Goal: Task Accomplishment & Management: Manage account settings

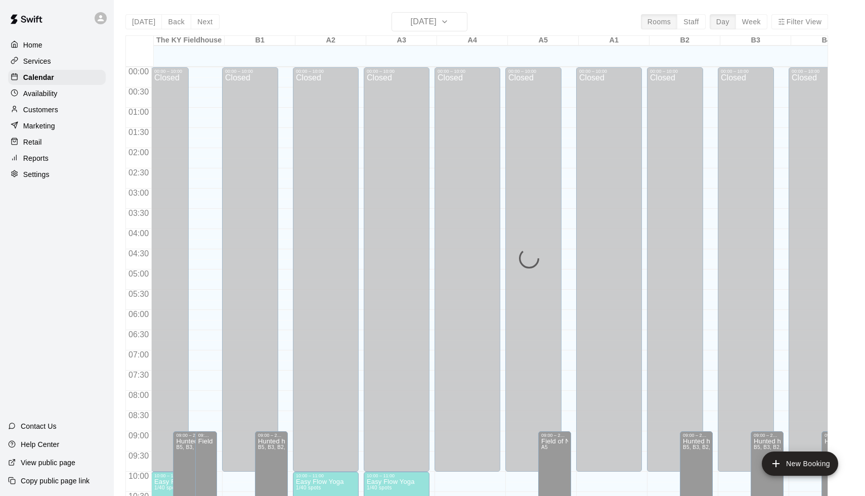
scroll to position [426, 0]
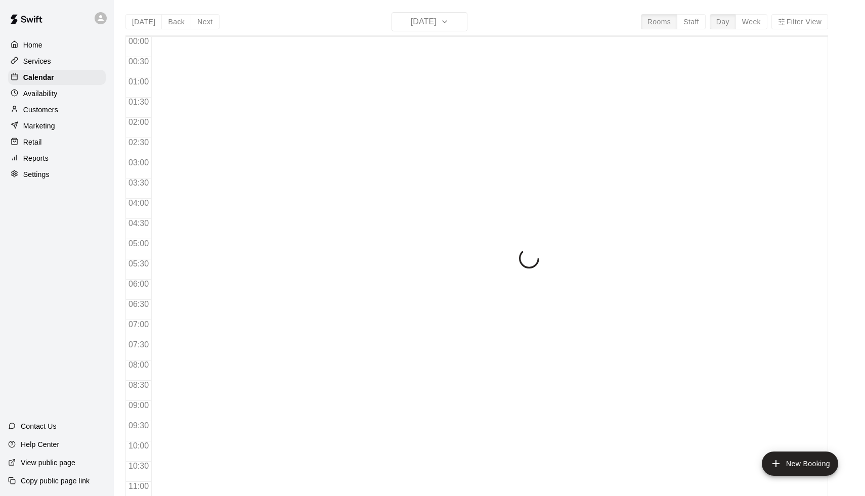
scroll to position [458, 0]
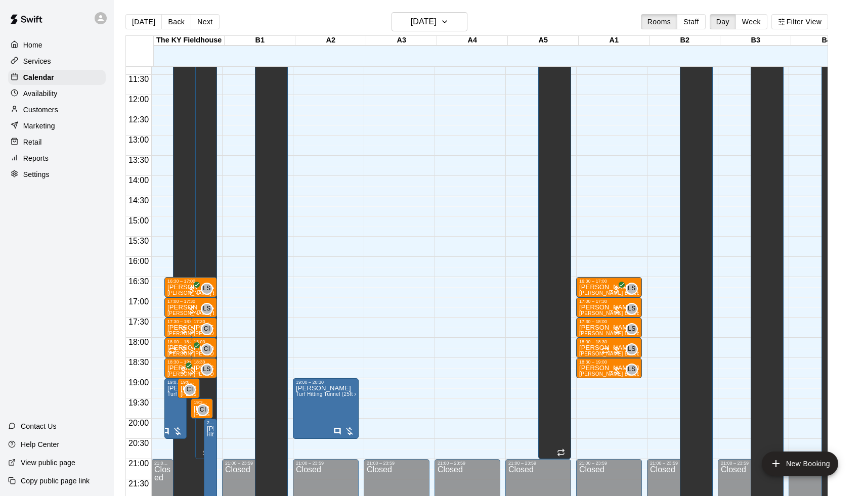
click at [547, 4] on main "Today Back Next Monday Sep 15 Rooms Staff Day Week Filter View The KY Fieldhous…" at bounding box center [490, 256] width 752 height 513
click at [425, 19] on h6 "[DATE]" at bounding box center [424, 22] width 26 height 14
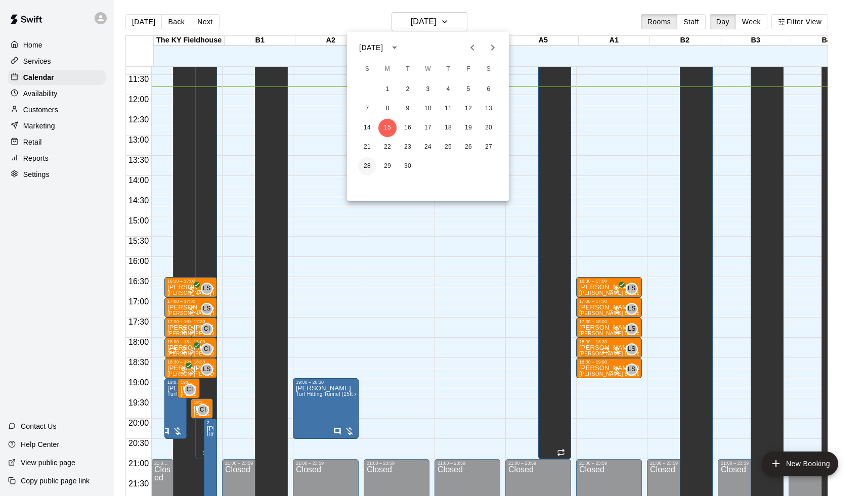
click at [366, 166] on button "28" at bounding box center [367, 166] width 18 height 18
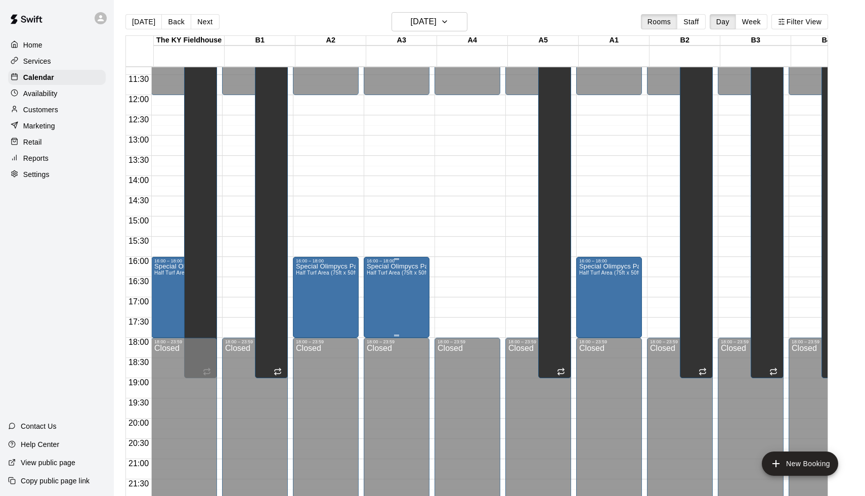
click at [377, 317] on icon "delete" at bounding box center [379, 323] width 12 height 12
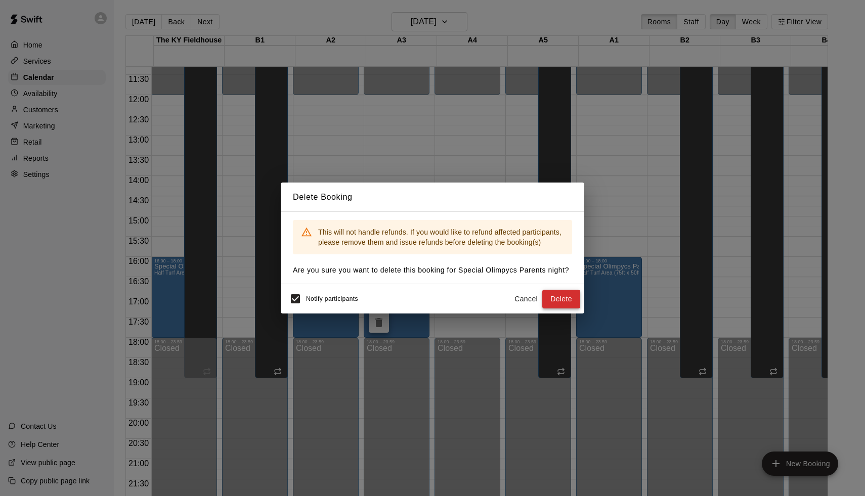
click at [574, 303] on button "Delete" at bounding box center [562, 299] width 38 height 19
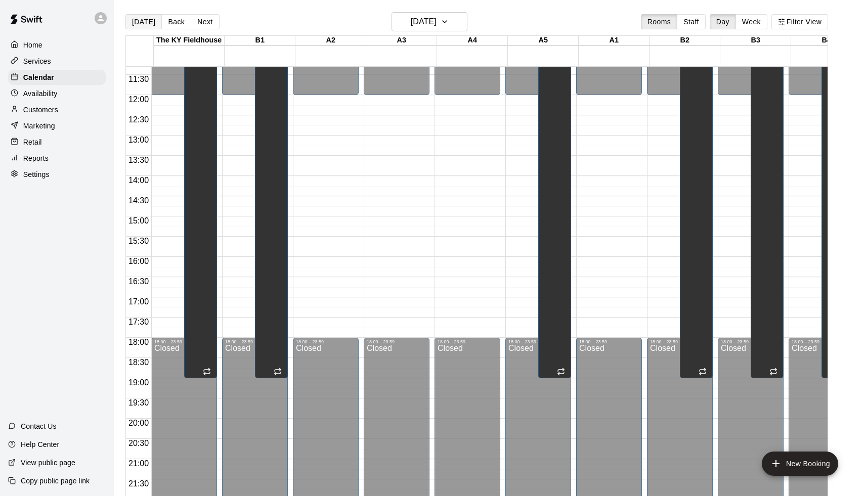
scroll to position [458, -1]
click at [150, 19] on button "[DATE]" at bounding box center [144, 21] width 36 height 15
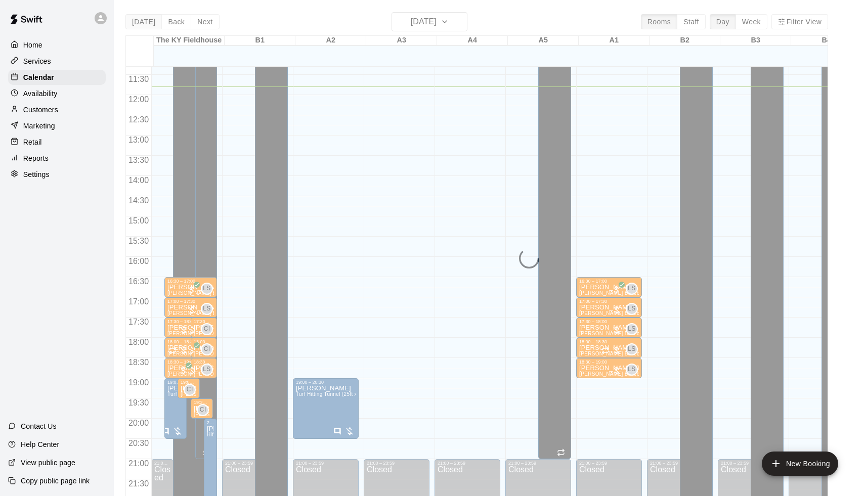
scroll to position [458, 0]
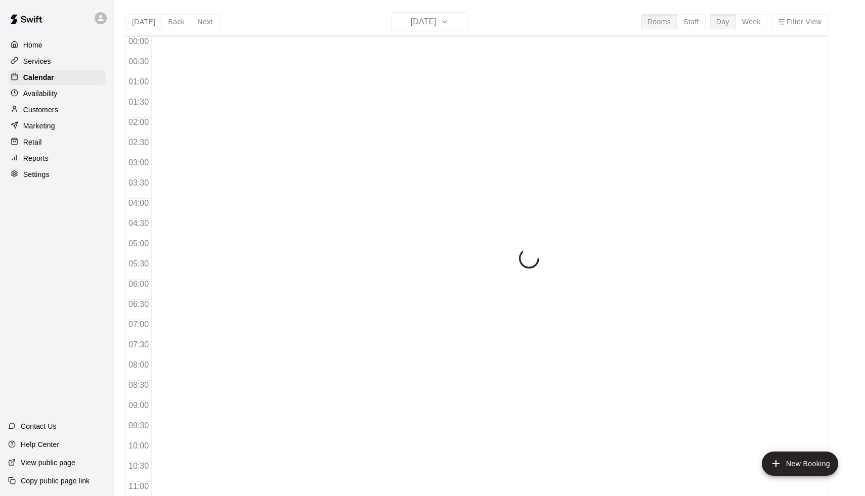
scroll to position [477, 0]
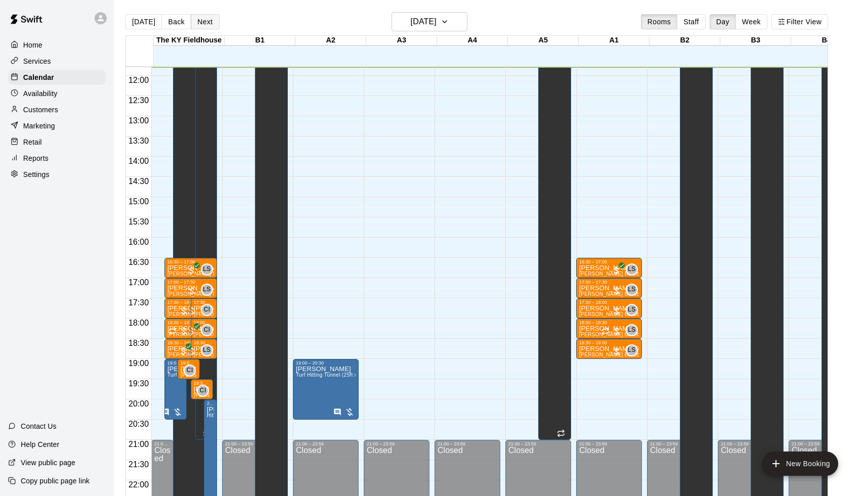
click at [199, 14] on button "Next" at bounding box center [205, 21] width 28 height 15
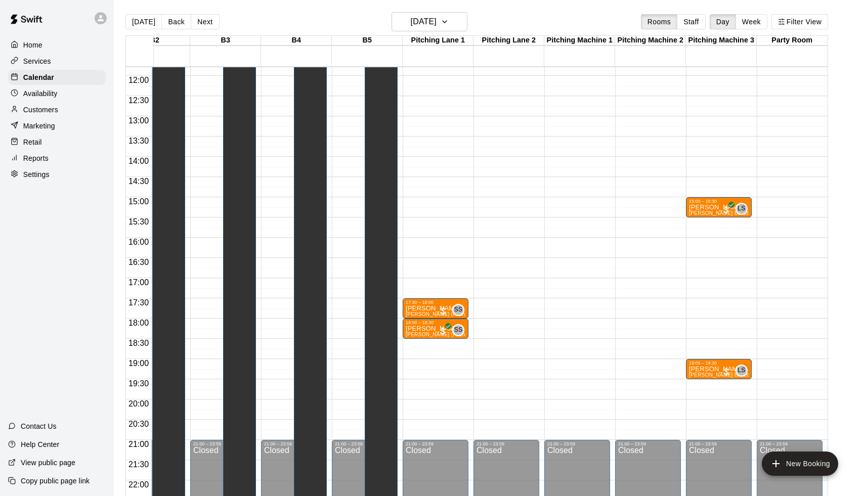
scroll to position [0, 530]
click at [702, 207] on p "Jaxon McCay" at bounding box center [719, 207] width 60 height 0
click at [696, 216] on icon "edit" at bounding box center [699, 219] width 12 height 12
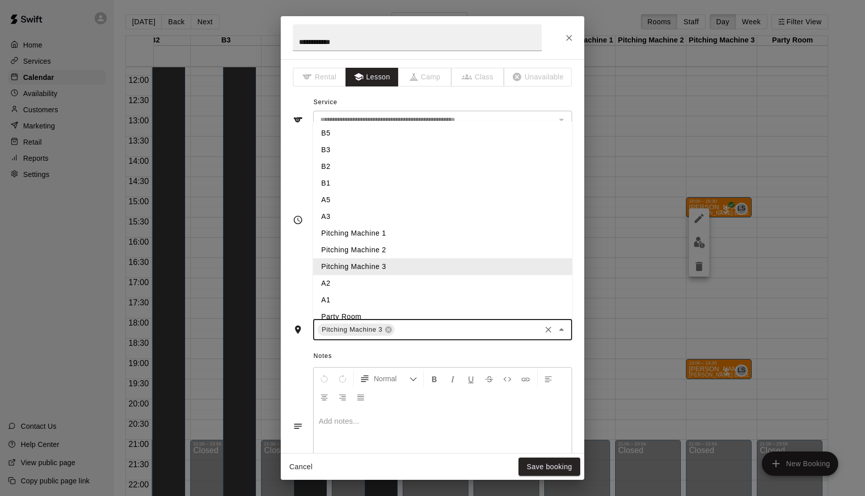
click at [406, 332] on input "text" at bounding box center [467, 330] width 143 height 13
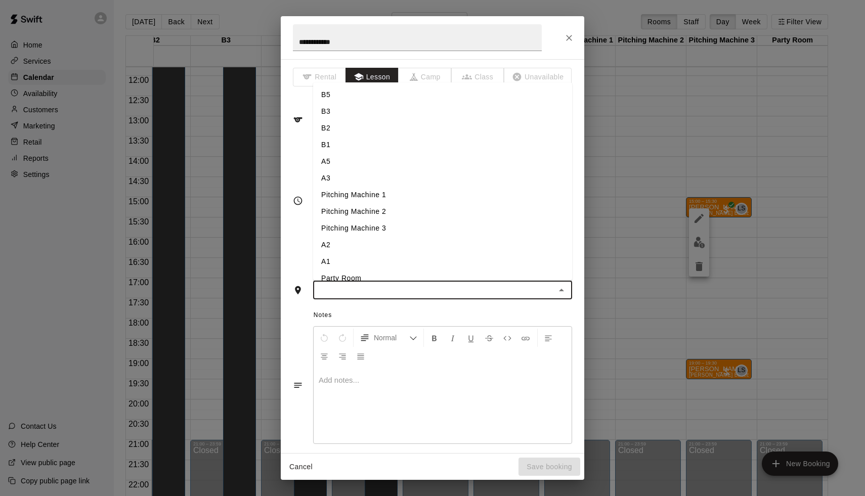
type input "*"
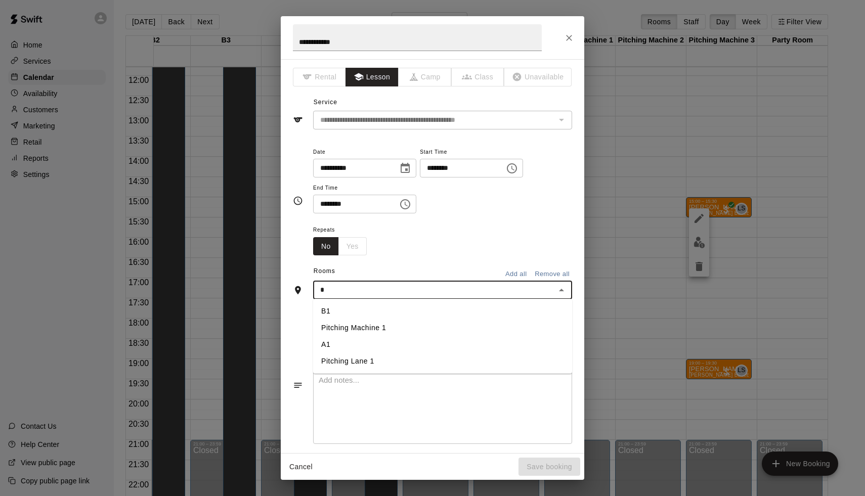
click at [365, 348] on li "A1" at bounding box center [442, 345] width 259 height 17
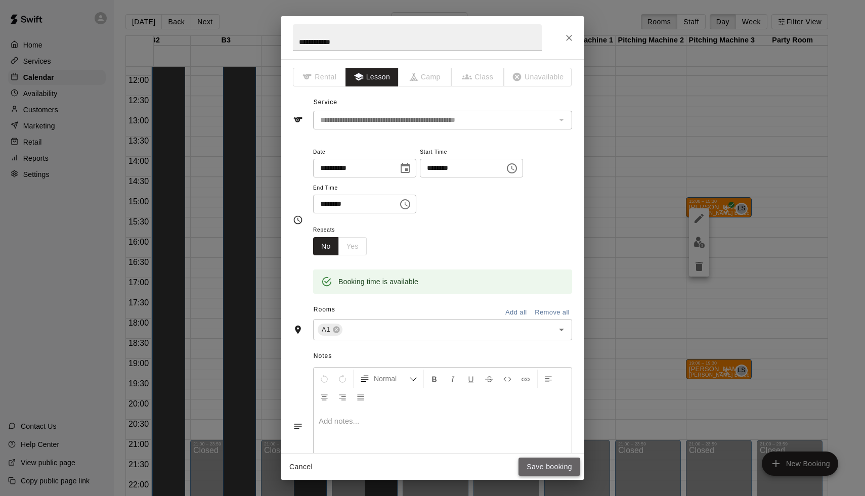
click at [534, 473] on button "Save booking" at bounding box center [550, 467] width 62 height 19
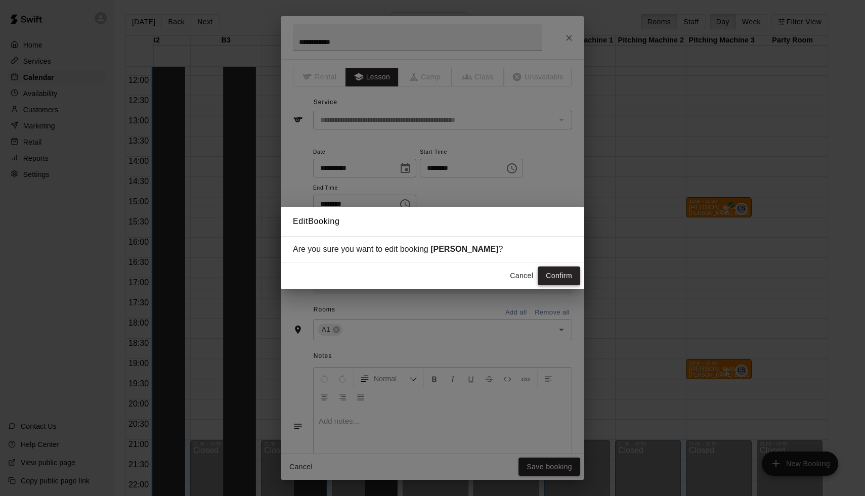
click at [569, 271] on button "Confirm" at bounding box center [559, 276] width 43 height 19
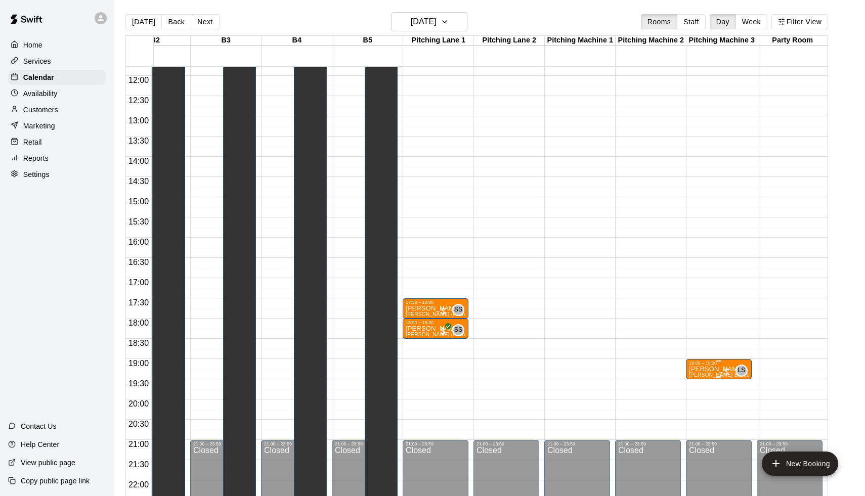
click at [714, 369] on p "[PERSON_NAME]" at bounding box center [719, 369] width 60 height 0
click at [697, 376] on icon "edit" at bounding box center [699, 380] width 12 height 12
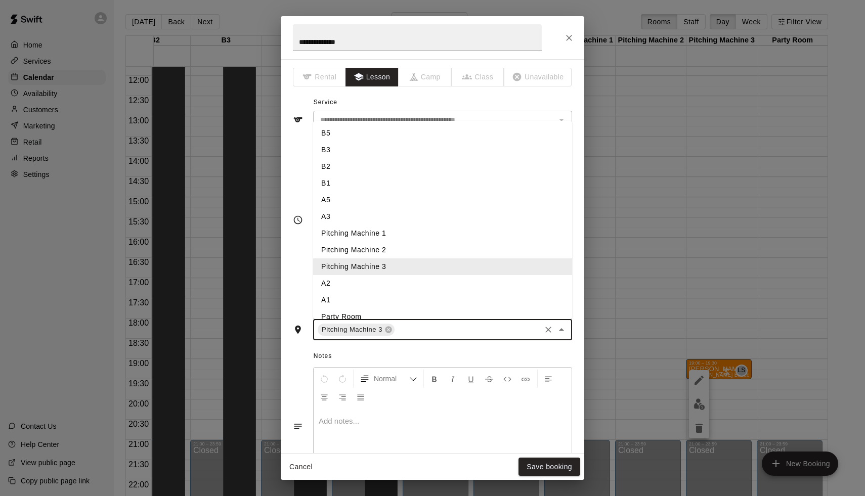
click at [405, 325] on input "text" at bounding box center [467, 330] width 143 height 13
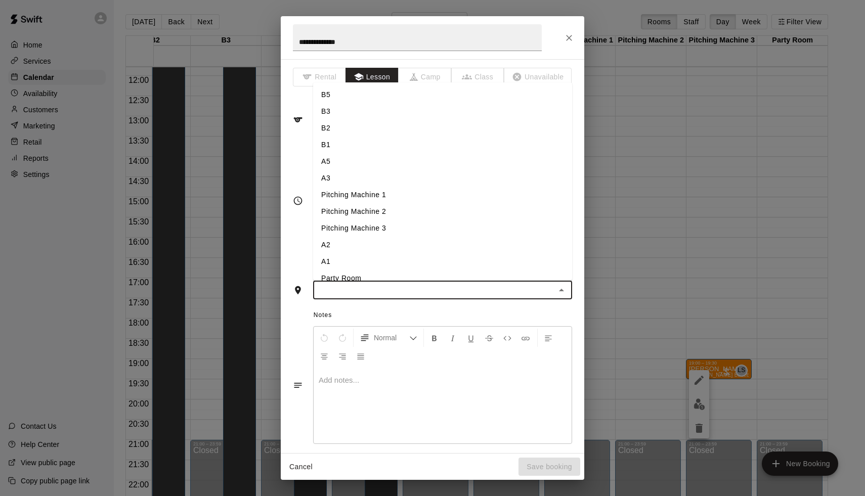
type input "*"
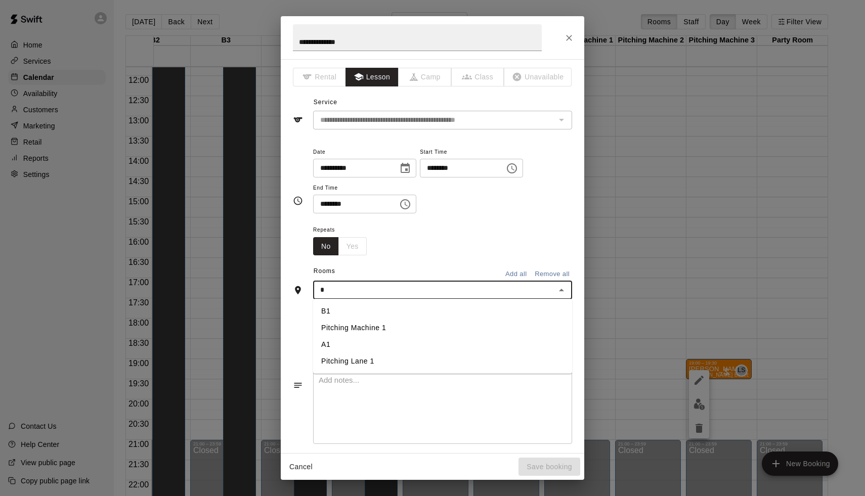
click at [360, 338] on li "A1" at bounding box center [442, 345] width 259 height 17
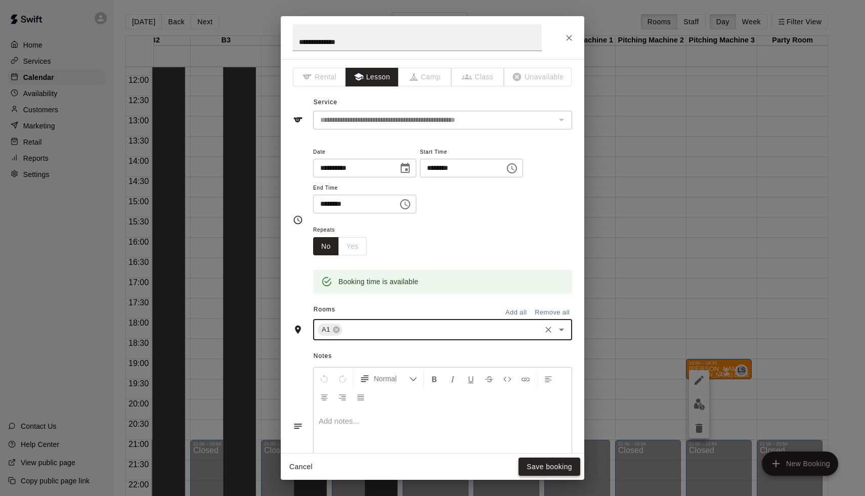
click at [537, 467] on button "Save booking" at bounding box center [550, 467] width 62 height 19
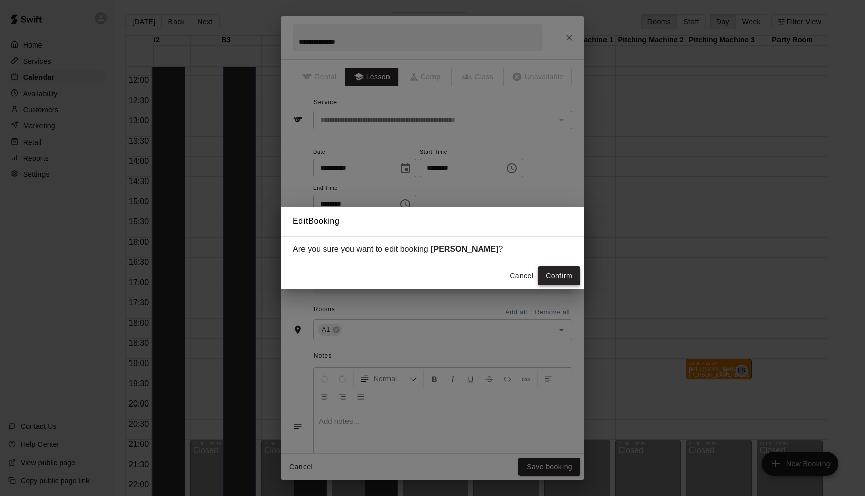
click at [555, 282] on button "Confirm" at bounding box center [559, 276] width 43 height 19
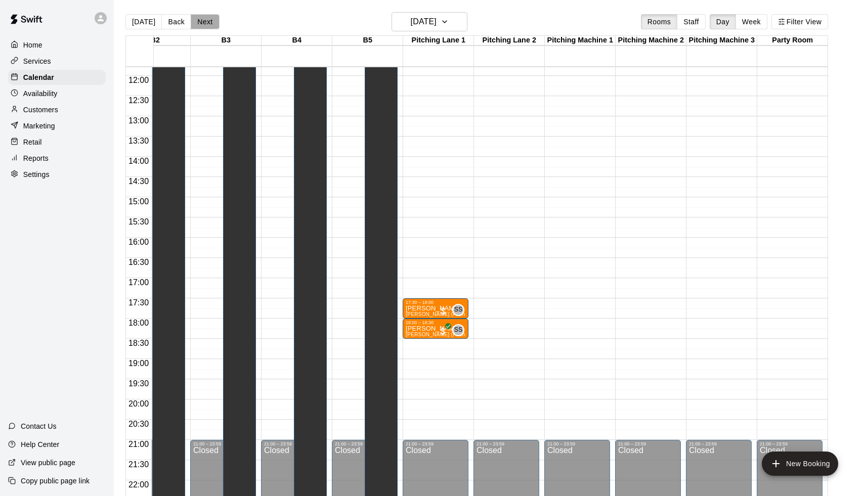
click at [202, 21] on button "Next" at bounding box center [205, 21] width 28 height 15
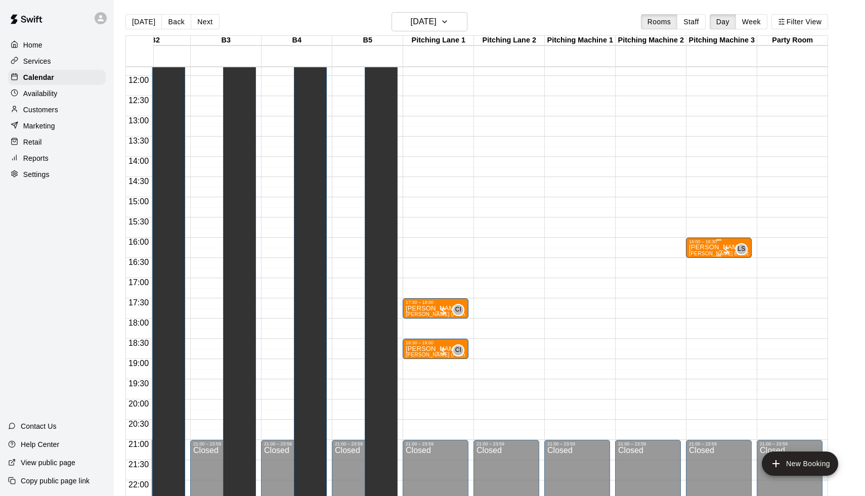
click at [713, 247] on p "[PERSON_NAME]" at bounding box center [719, 247] width 60 height 0
click at [705, 257] on button "edit" at bounding box center [699, 258] width 20 height 20
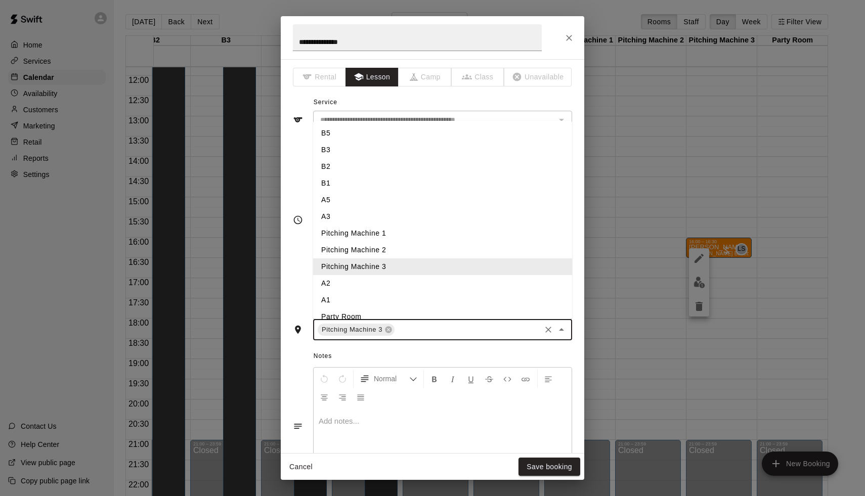
click at [416, 327] on input "text" at bounding box center [467, 330] width 143 height 13
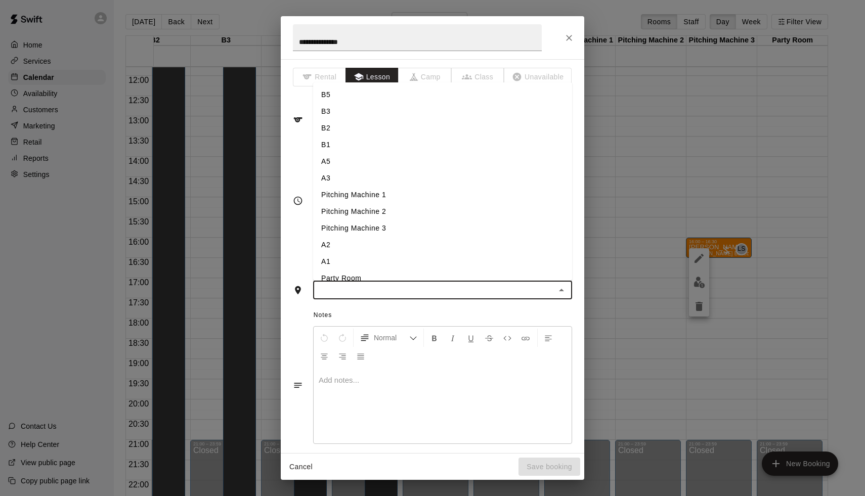
type input "*"
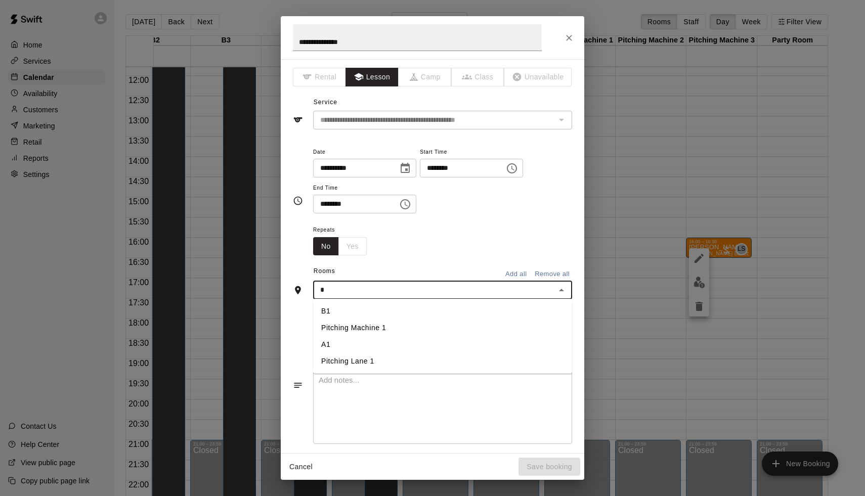
click at [365, 344] on li "A1" at bounding box center [442, 345] width 259 height 17
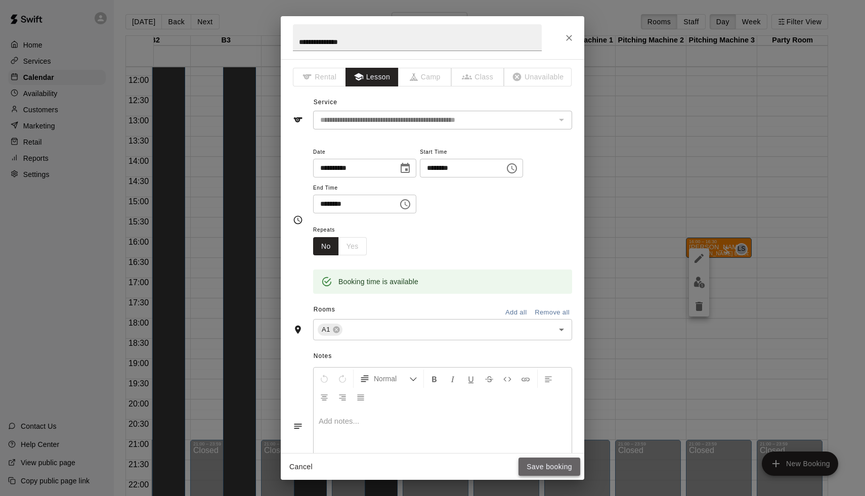
click at [536, 464] on button "Save booking" at bounding box center [550, 467] width 62 height 19
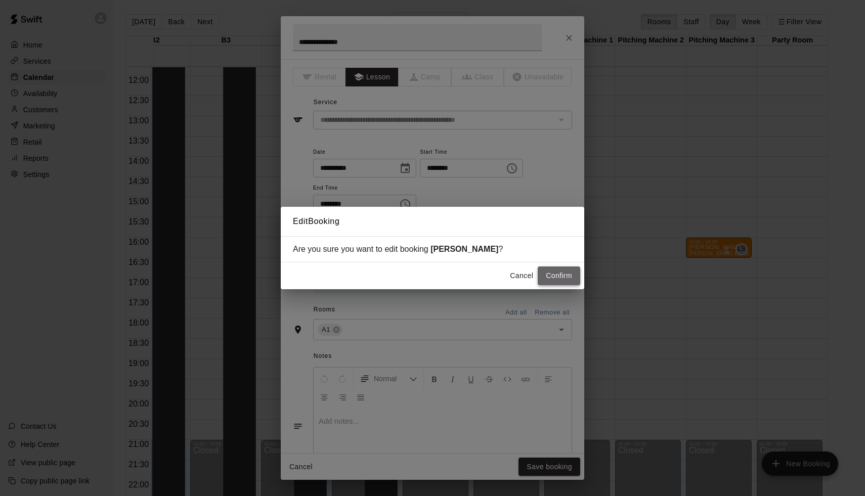
click at [569, 274] on button "Confirm" at bounding box center [559, 276] width 43 height 19
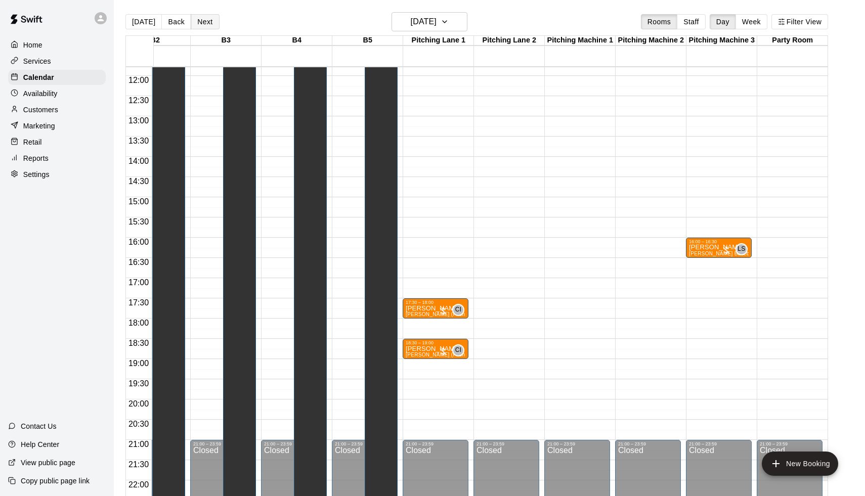
click at [205, 23] on button "Next" at bounding box center [205, 21] width 28 height 15
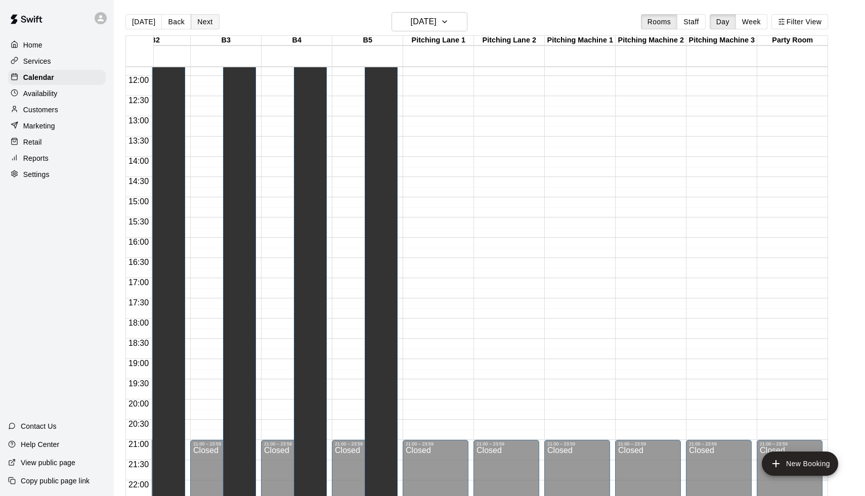
click at [205, 23] on button "Next" at bounding box center [205, 21] width 28 height 15
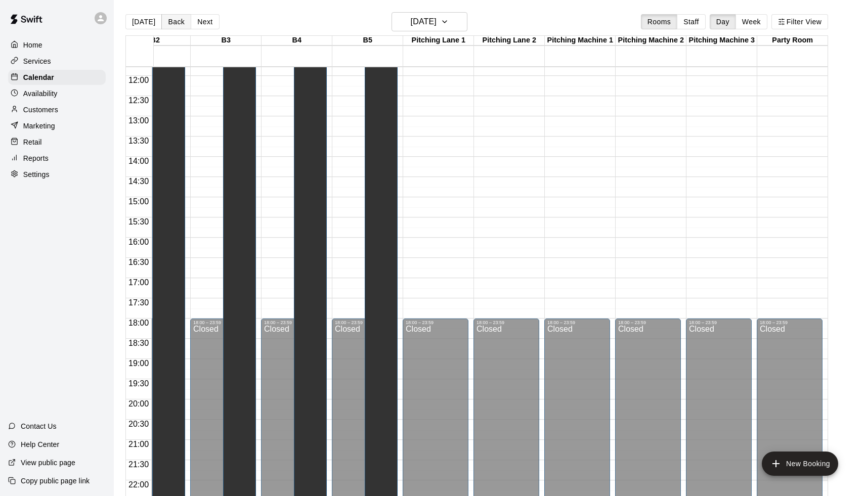
click at [174, 19] on button "Back" at bounding box center [176, 21] width 30 height 15
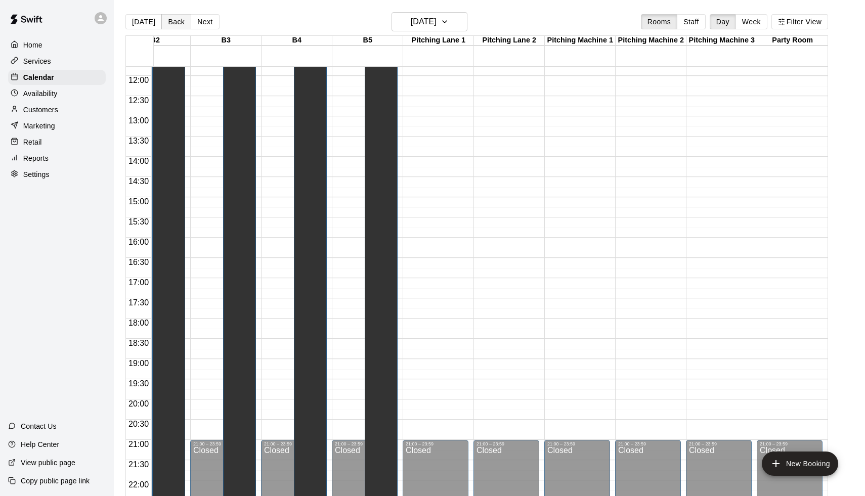
click at [174, 19] on button "Back" at bounding box center [176, 21] width 30 height 15
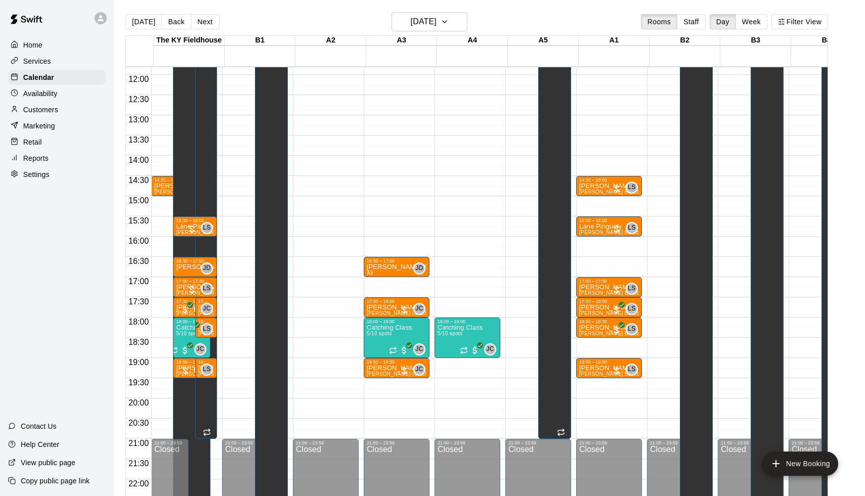
scroll to position [479, 0]
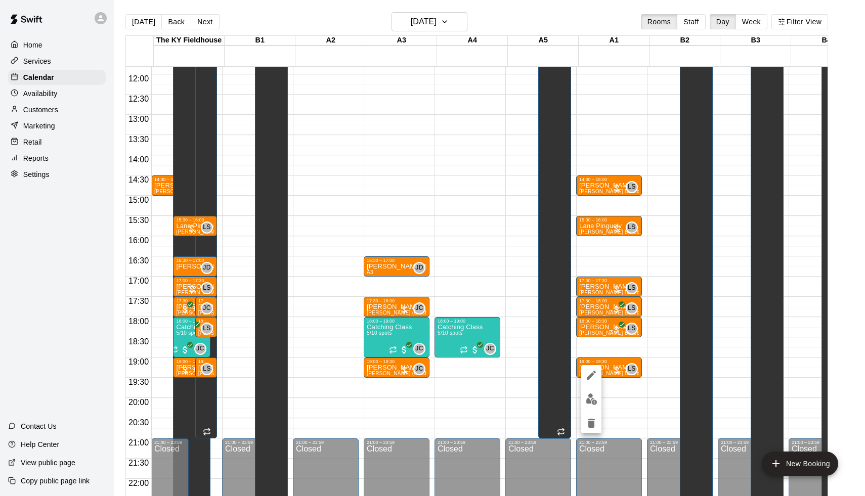
click at [586, 404] on img "edit" at bounding box center [592, 400] width 12 height 12
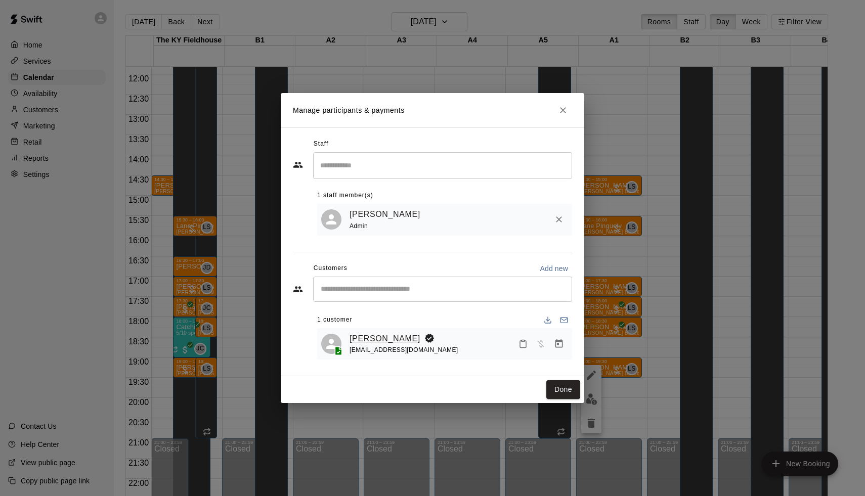
click at [380, 340] on link "[PERSON_NAME]" at bounding box center [385, 338] width 71 height 13
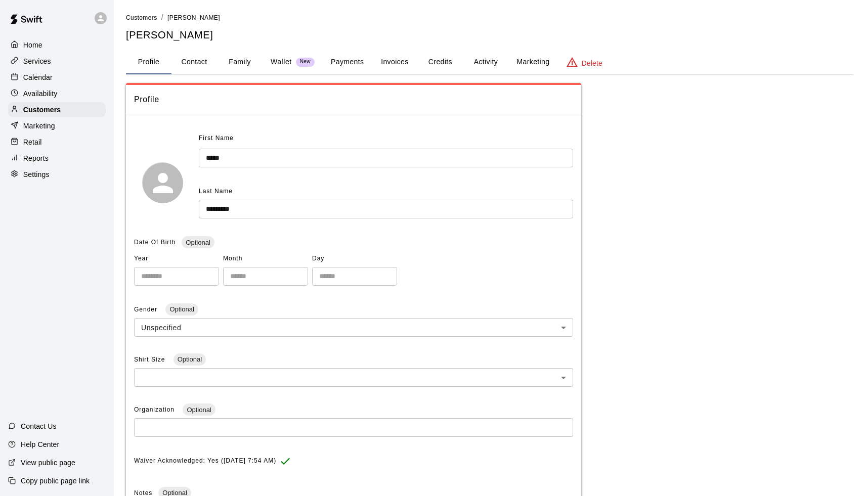
click at [47, 78] on p "Calendar" at bounding box center [37, 77] width 29 height 10
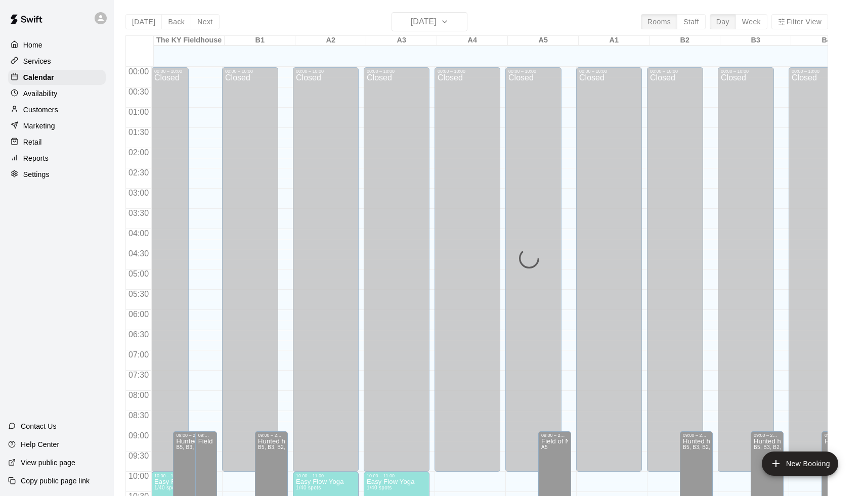
scroll to position [478, 0]
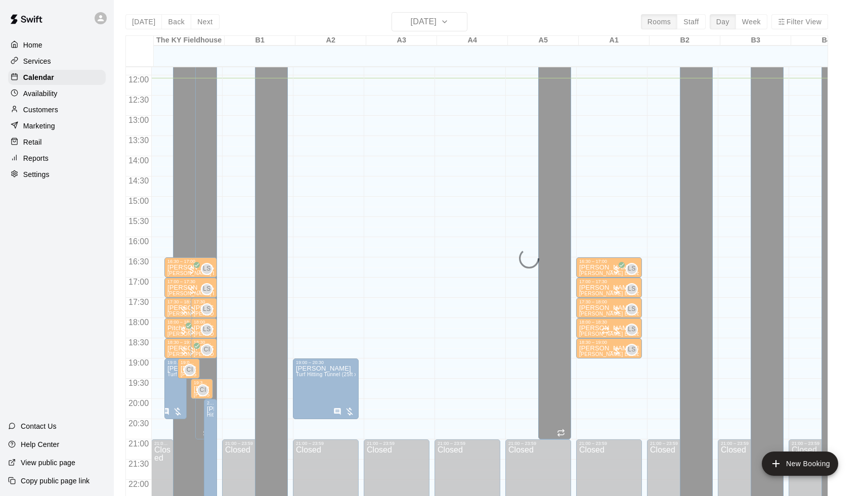
click at [203, 25] on div "Today Back Next Monday Sep 15 Rooms Staff Day Week Filter View The KY Fieldhous…" at bounding box center [477, 260] width 703 height 496
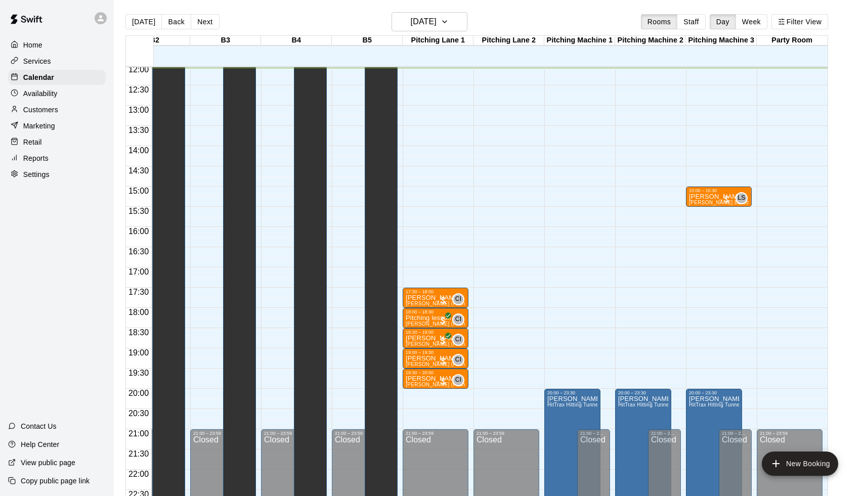
scroll to position [0, 530]
click at [684, 195] on div at bounding box center [651, 192] width 70 height 10
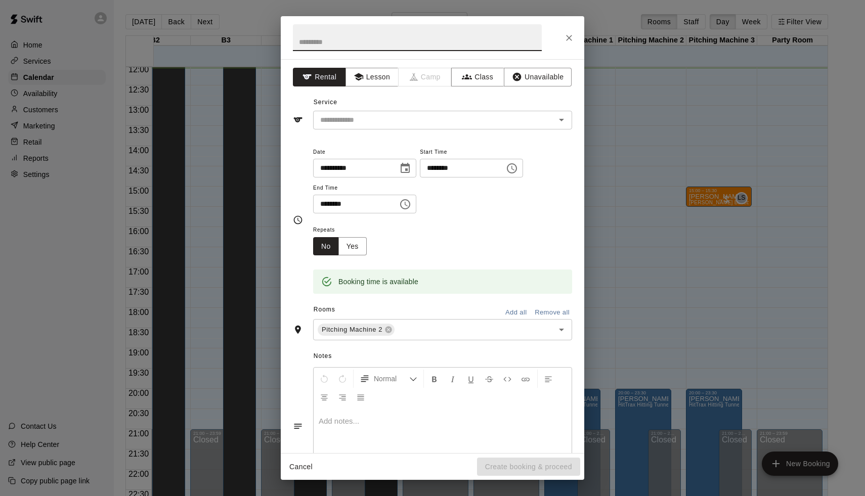
click at [303, 467] on button "Cancel" at bounding box center [301, 467] width 32 height 19
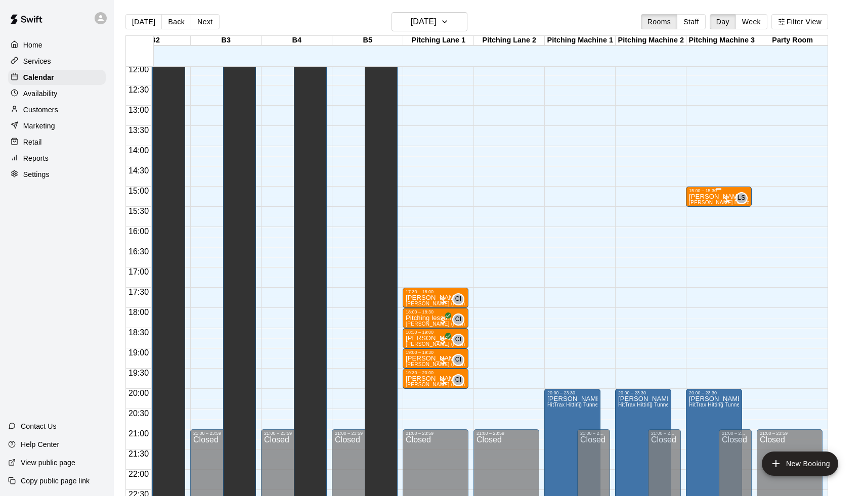
click at [719, 197] on p "Jack Nicholas" at bounding box center [719, 197] width 60 height 0
click at [693, 211] on icon "edit" at bounding box center [699, 208] width 12 height 12
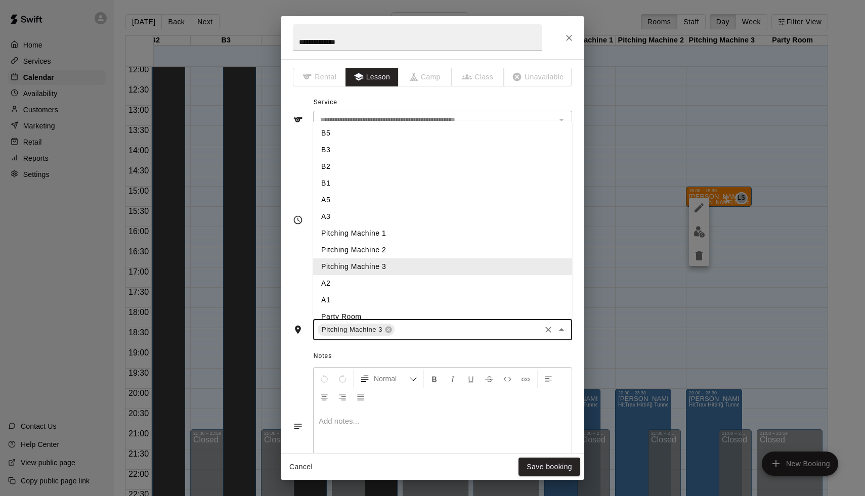
click at [421, 331] on input "text" at bounding box center [467, 330] width 143 height 13
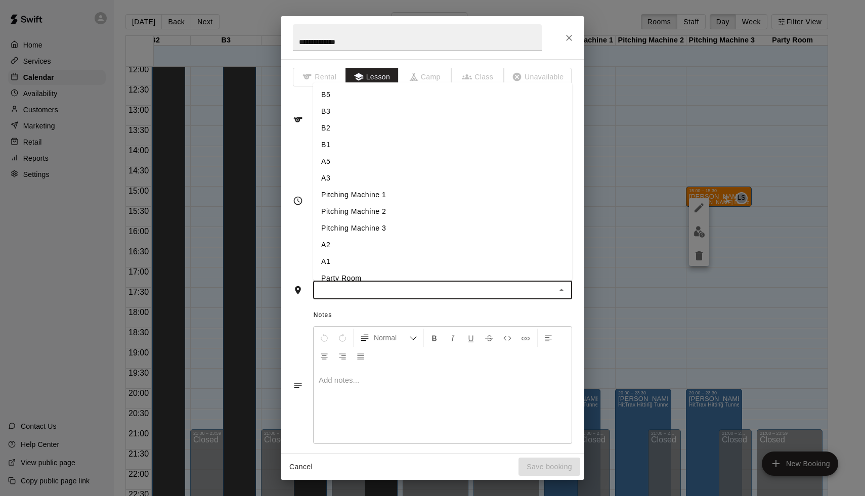
type input "*"
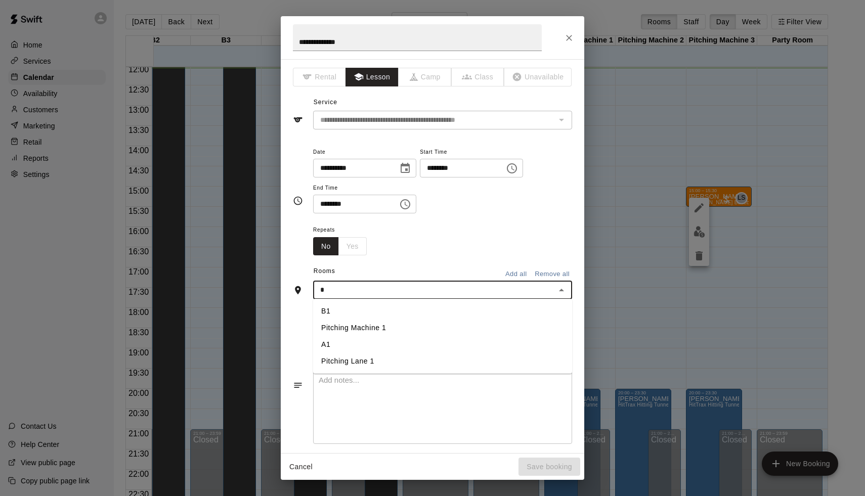
click at [358, 349] on li "A1" at bounding box center [442, 345] width 259 height 17
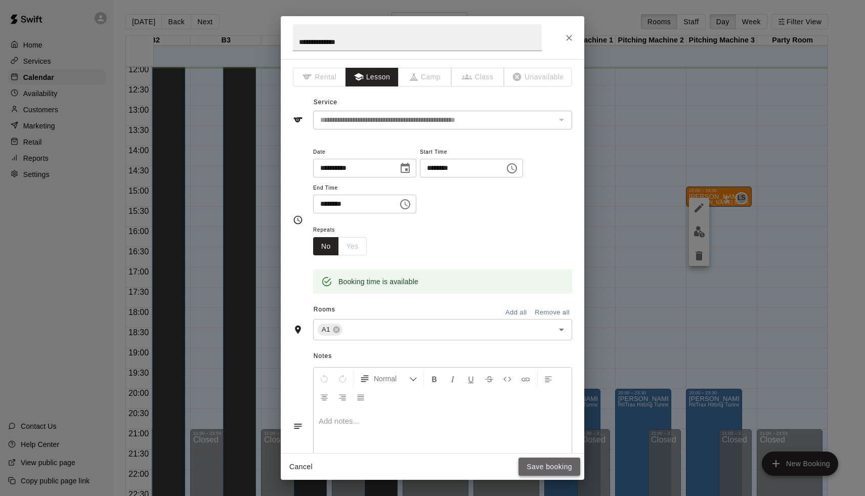
click at [534, 467] on button "Save booking" at bounding box center [550, 467] width 62 height 19
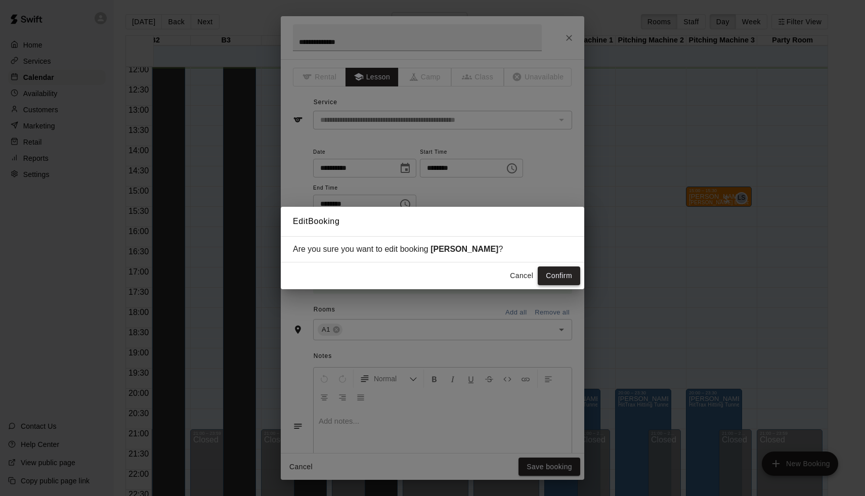
click at [555, 274] on button "Confirm" at bounding box center [559, 276] width 43 height 19
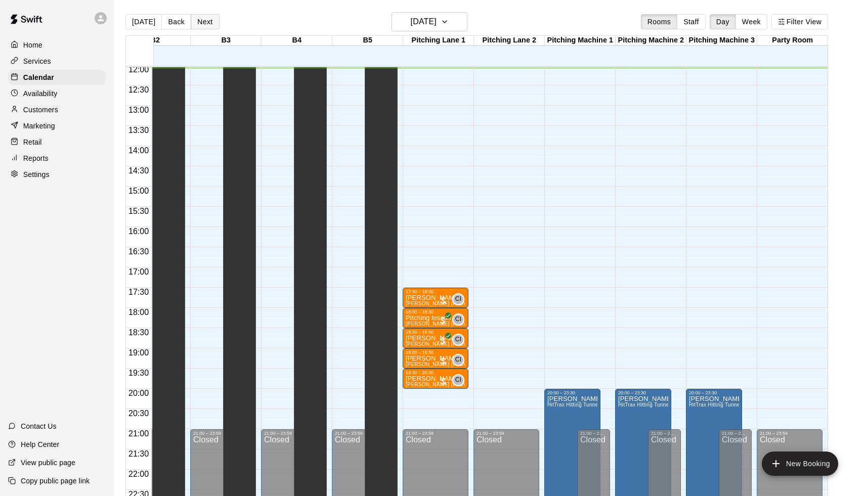
click at [200, 19] on button "Next" at bounding box center [205, 21] width 28 height 15
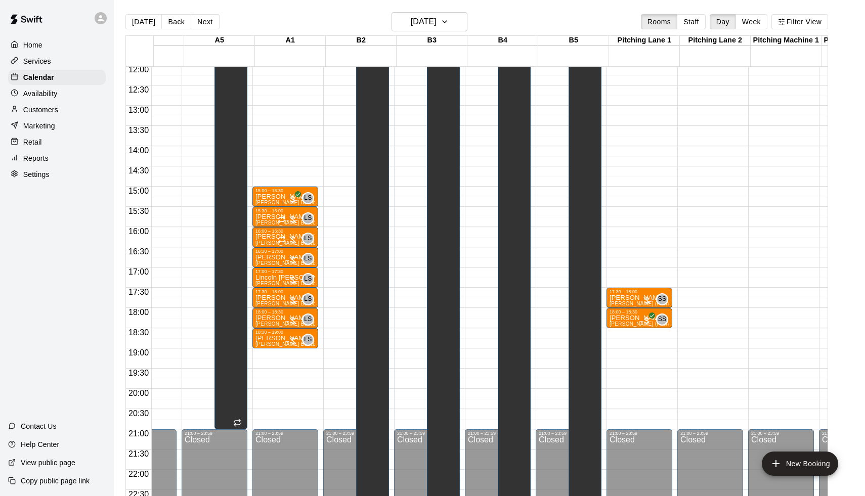
scroll to position [488, 305]
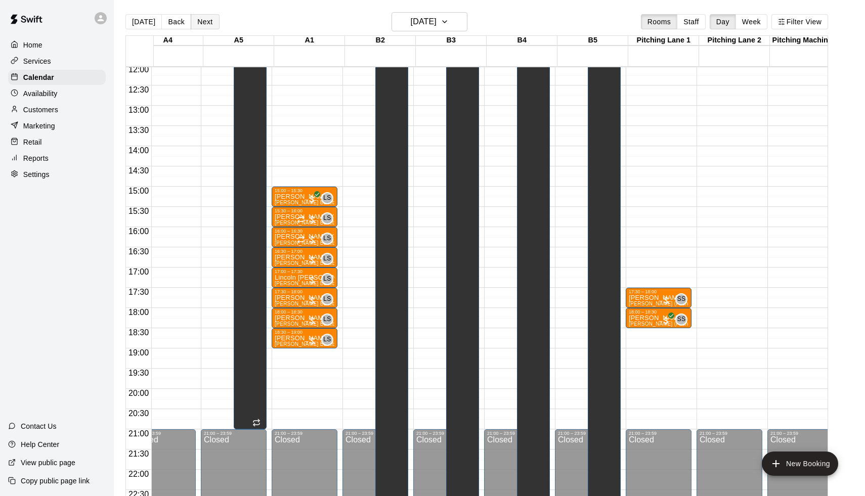
click at [202, 23] on button "Next" at bounding box center [205, 21] width 28 height 15
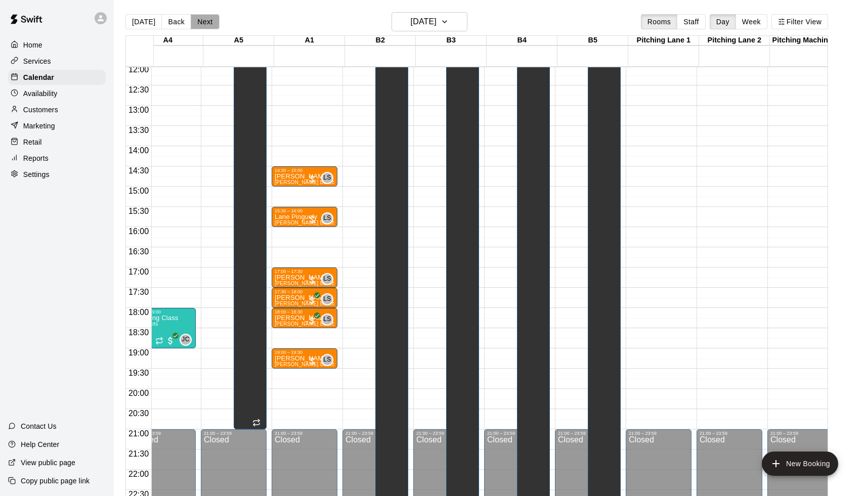
click at [202, 23] on button "Next" at bounding box center [205, 21] width 28 height 15
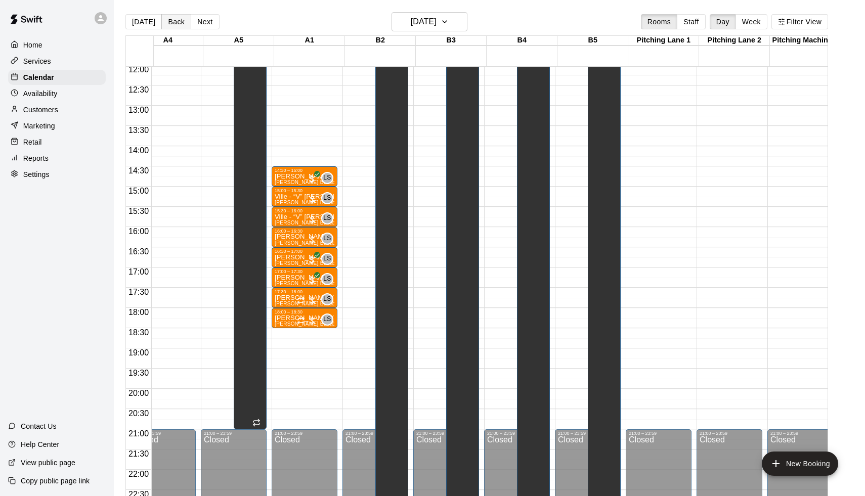
click at [178, 20] on button "Back" at bounding box center [176, 21] width 30 height 15
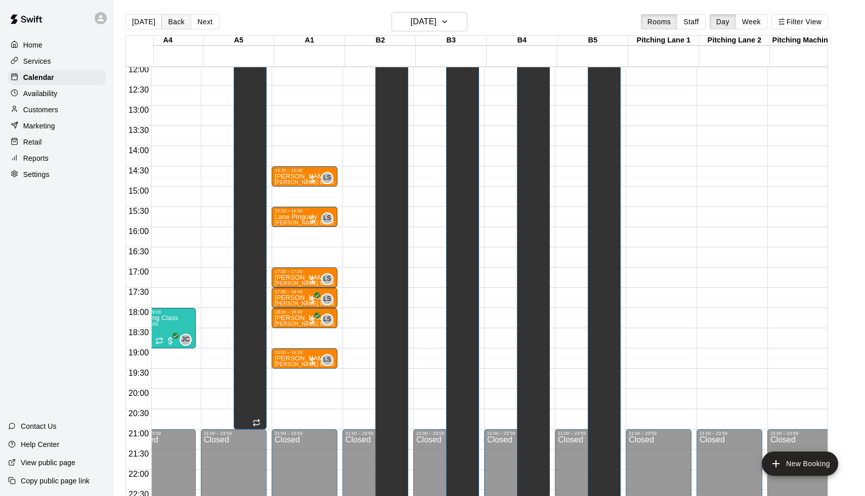
click at [178, 21] on button "Back" at bounding box center [176, 21] width 30 height 15
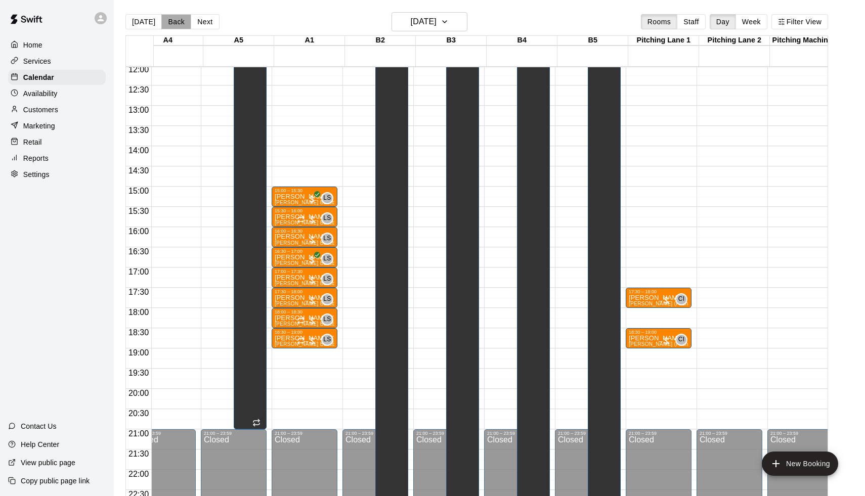
click at [178, 21] on button "Back" at bounding box center [176, 21] width 30 height 15
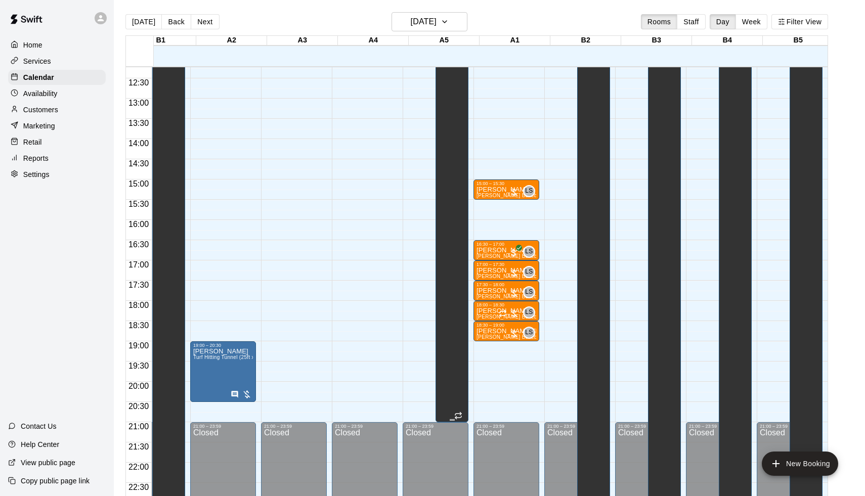
scroll to position [0, 103]
click at [514, 194] on div at bounding box center [514, 192] width 10 height 10
click at [519, 218] on img "edit" at bounding box center [522, 222] width 12 height 12
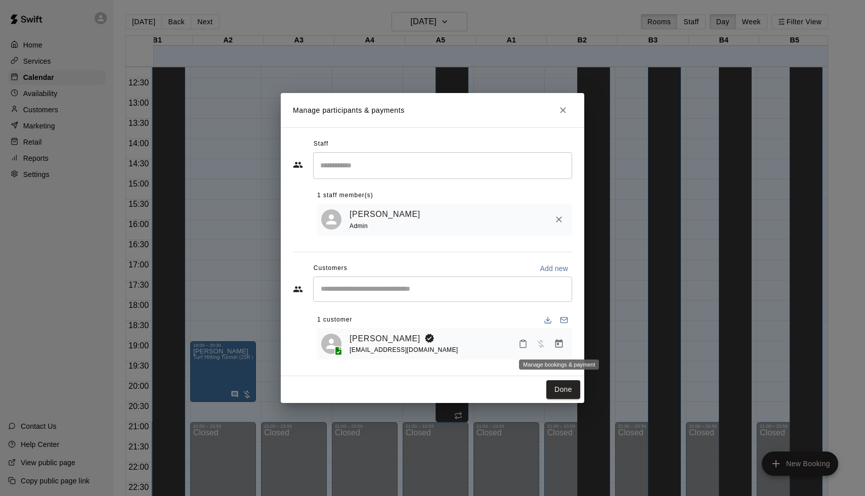
click at [553, 345] on button "Manage bookings & payment" at bounding box center [559, 344] width 18 height 18
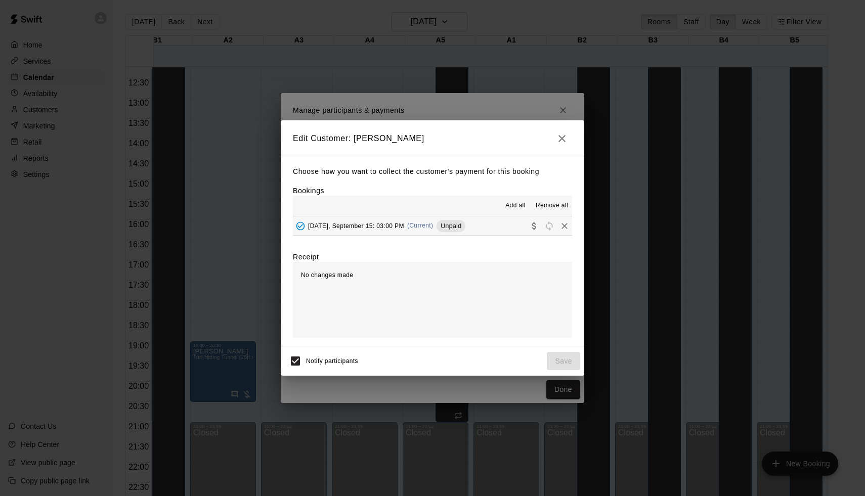
click at [393, 223] on span "[DATE], September 15: 03:00 PM" at bounding box center [356, 225] width 96 height 7
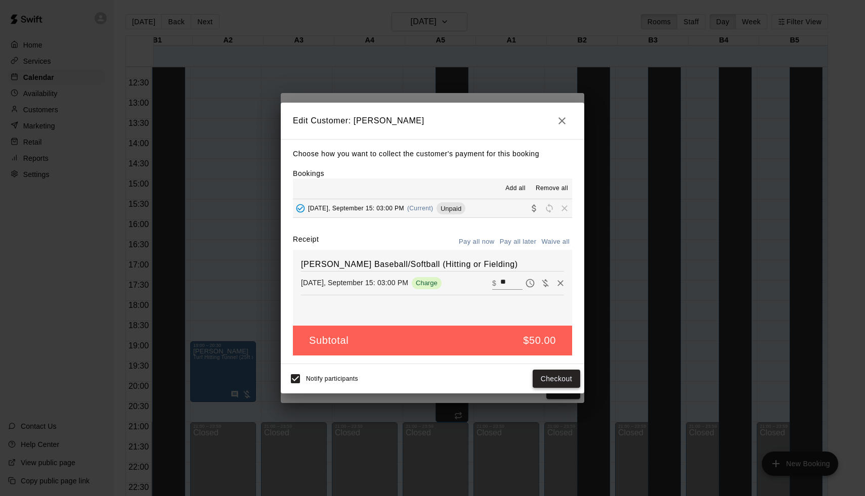
click at [543, 378] on button "Checkout" at bounding box center [557, 379] width 48 height 19
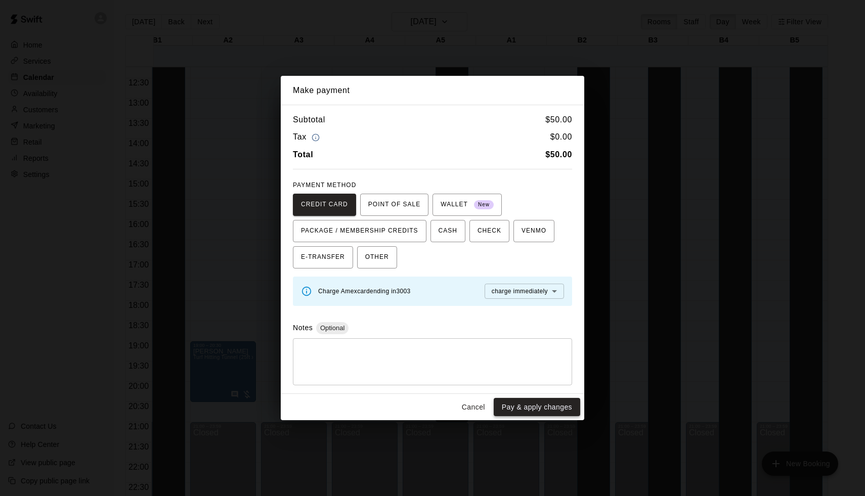
click at [544, 407] on button "Pay & apply changes" at bounding box center [537, 407] width 87 height 19
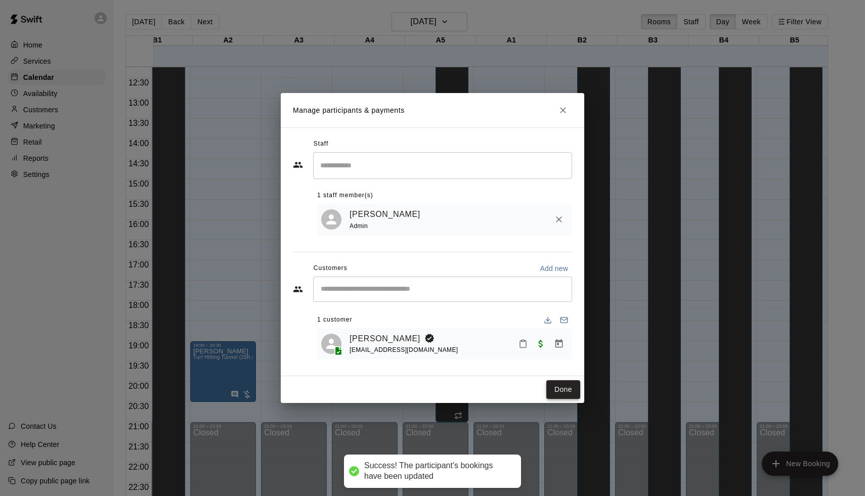
click at [564, 388] on button "Done" at bounding box center [564, 390] width 34 height 19
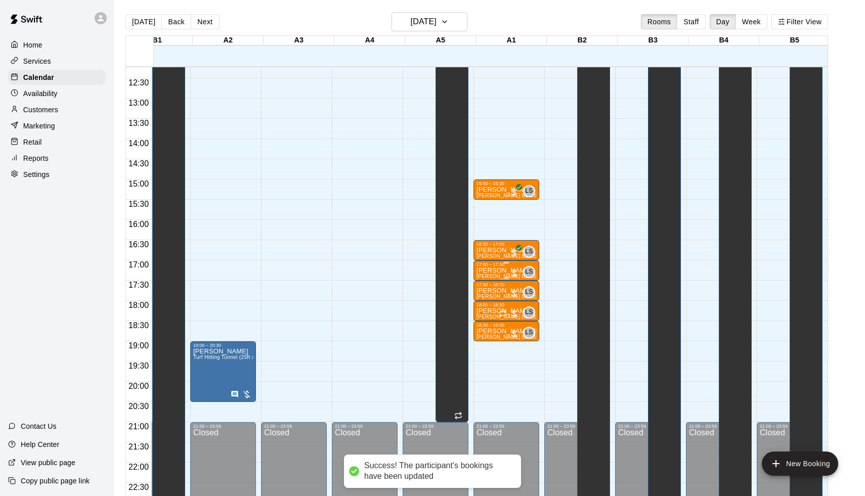
click at [515, 270] on div at bounding box center [514, 273] width 10 height 10
click at [518, 297] on button "edit" at bounding box center [521, 303] width 20 height 20
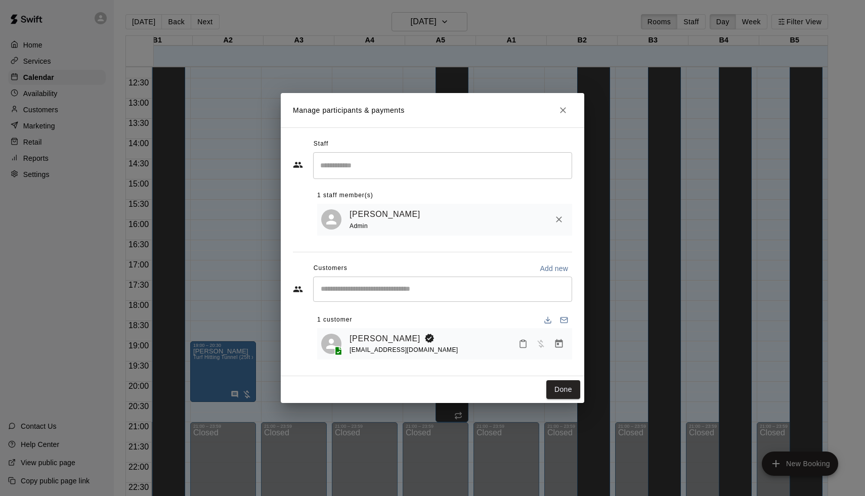
click at [567, 345] on button "Manage bookings & payment" at bounding box center [559, 344] width 18 height 18
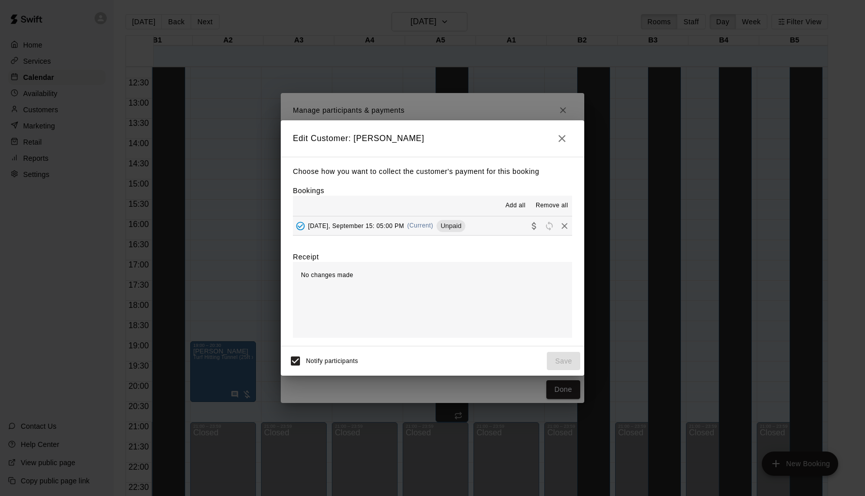
click at [484, 229] on button "[DATE], September 15: 05:00 PM (Current) Unpaid" at bounding box center [432, 226] width 279 height 19
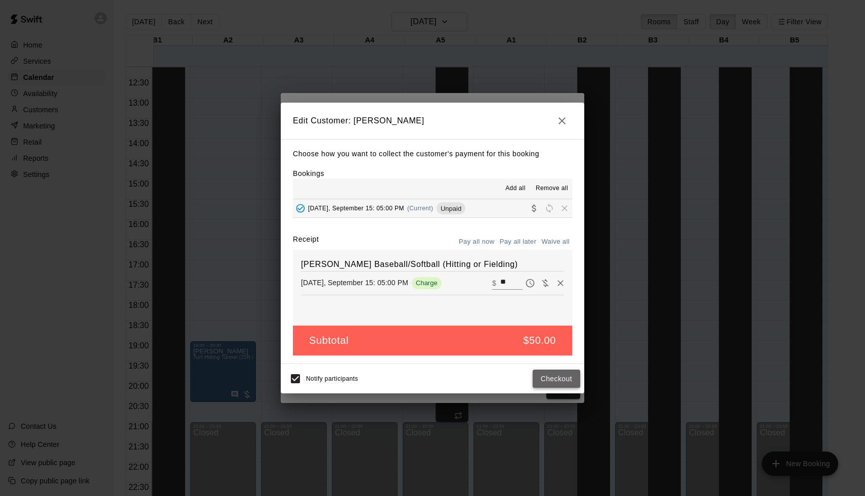
click at [546, 372] on button "Checkout" at bounding box center [557, 379] width 48 height 19
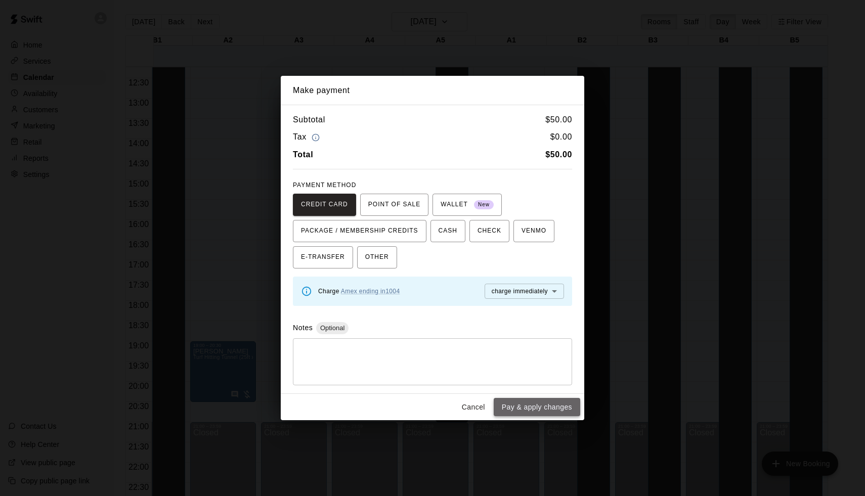
click at [514, 406] on button "Pay & apply changes" at bounding box center [537, 407] width 87 height 19
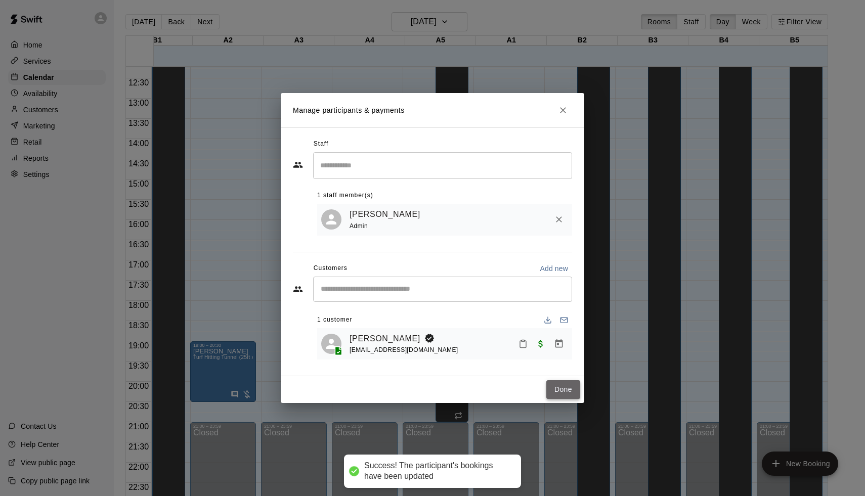
click at [572, 390] on button "Done" at bounding box center [564, 390] width 34 height 19
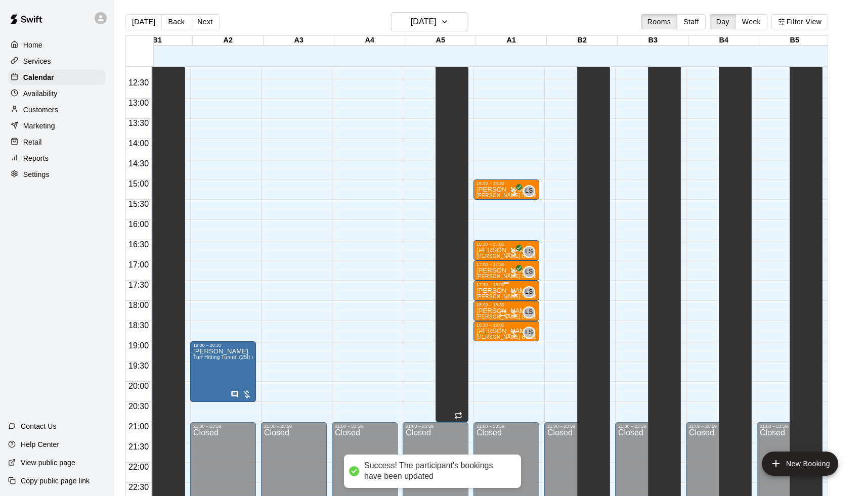
click at [519, 292] on div at bounding box center [514, 293] width 10 height 10
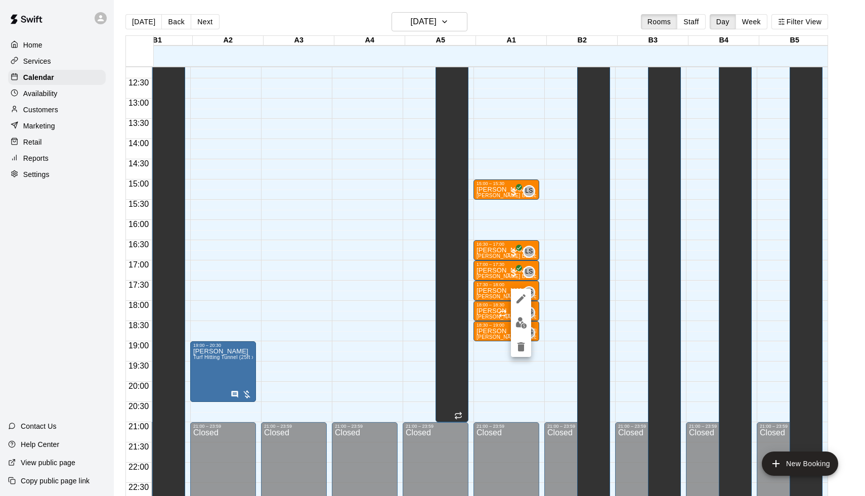
click at [524, 330] on button "edit" at bounding box center [521, 323] width 20 height 20
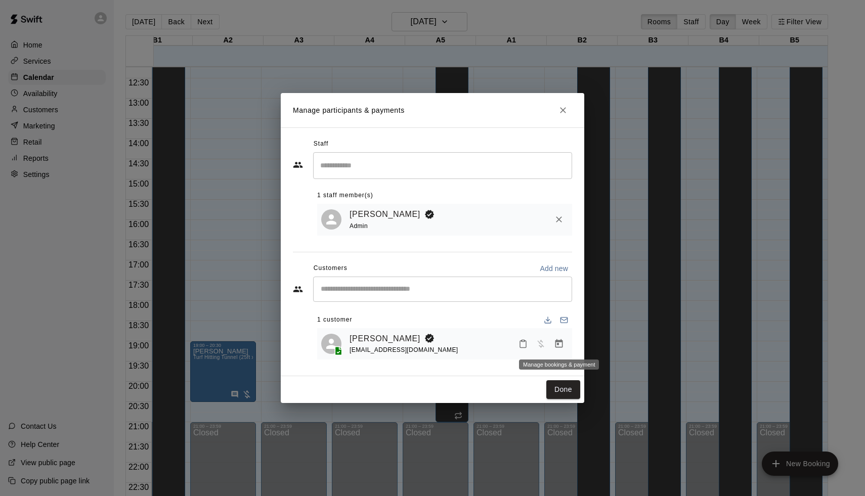
click at [559, 346] on icon "Manage bookings & payment" at bounding box center [559, 344] width 10 height 10
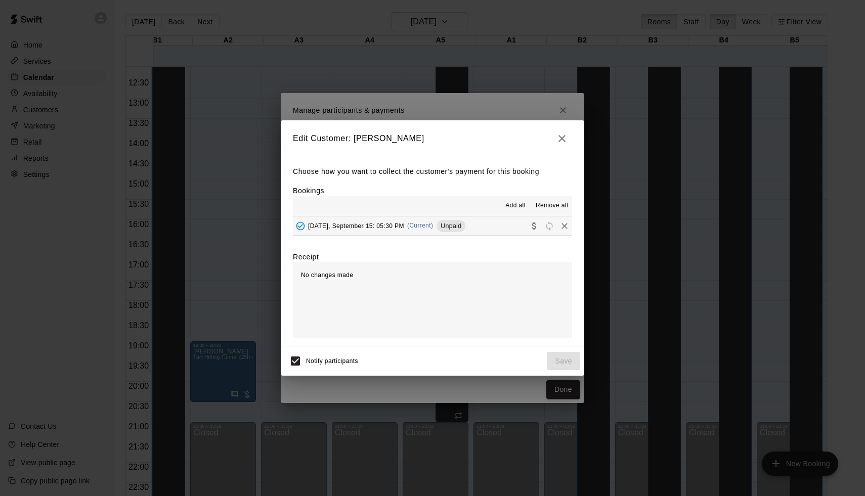
click at [468, 230] on button "[DATE], September 15: 05:30 PM (Current) Unpaid" at bounding box center [432, 226] width 279 height 19
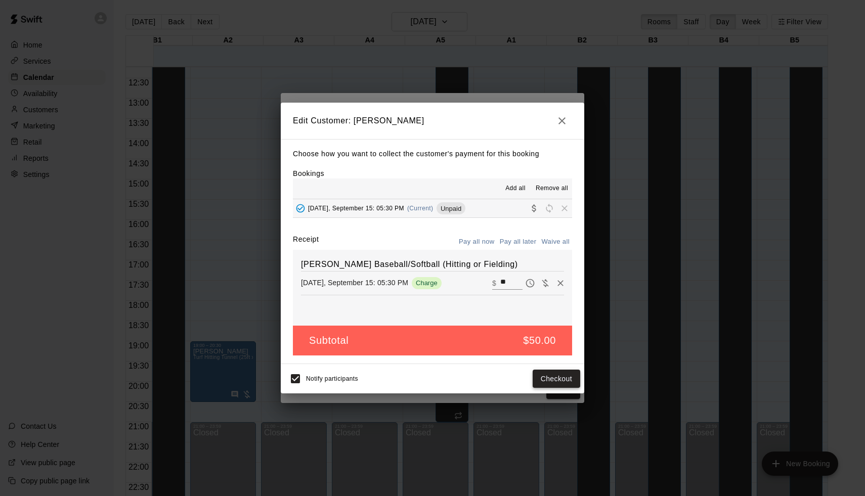
click at [553, 374] on button "Checkout" at bounding box center [557, 379] width 48 height 19
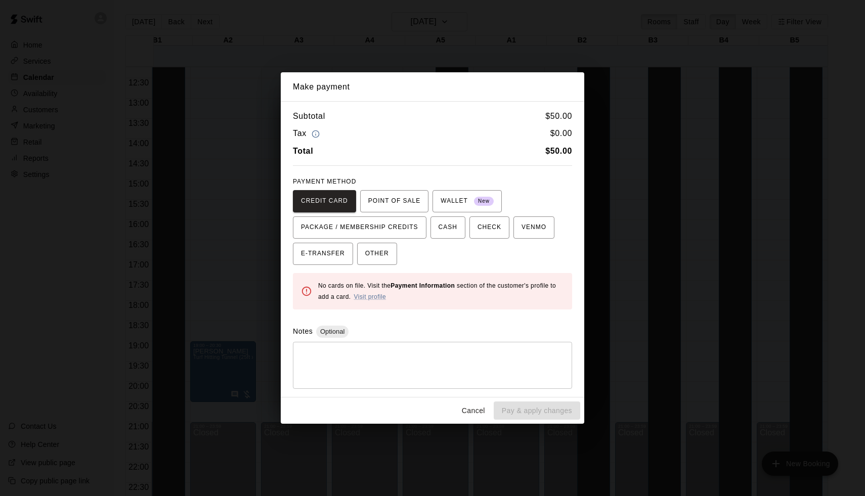
click at [618, 327] on div "Make payment Subtotal $ 50.00 Tax $ 0.00 Total $ 50.00 PAYMENT METHOD CREDIT CA…" at bounding box center [432, 248] width 865 height 496
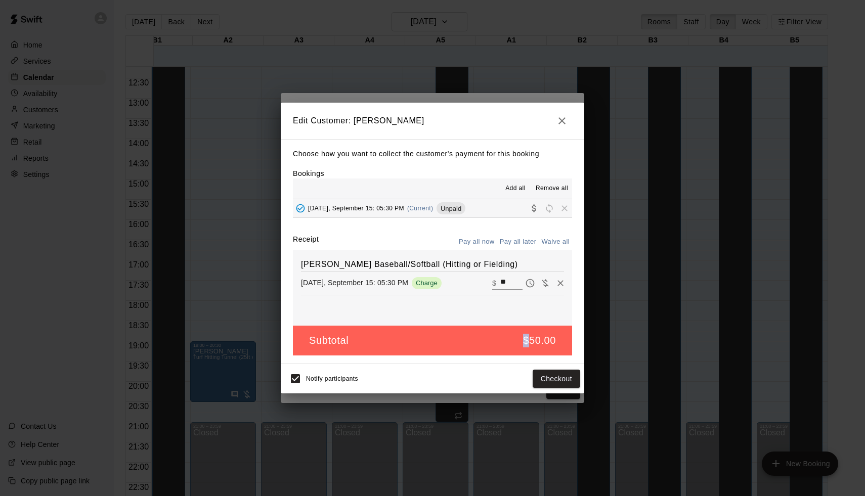
click at [618, 327] on div "Edit Customer: [PERSON_NAME] Choose how you want to collect the customer's paym…" at bounding box center [432, 248] width 865 height 496
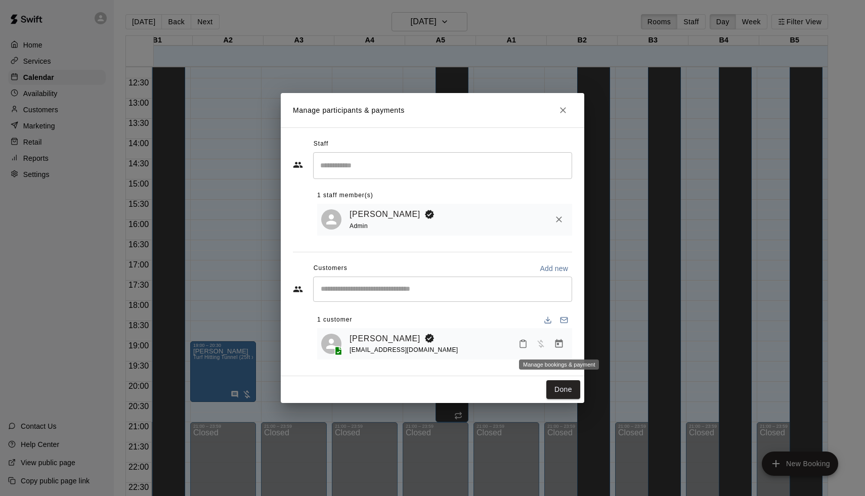
click at [565, 344] on button "Manage bookings & payment" at bounding box center [559, 344] width 18 height 18
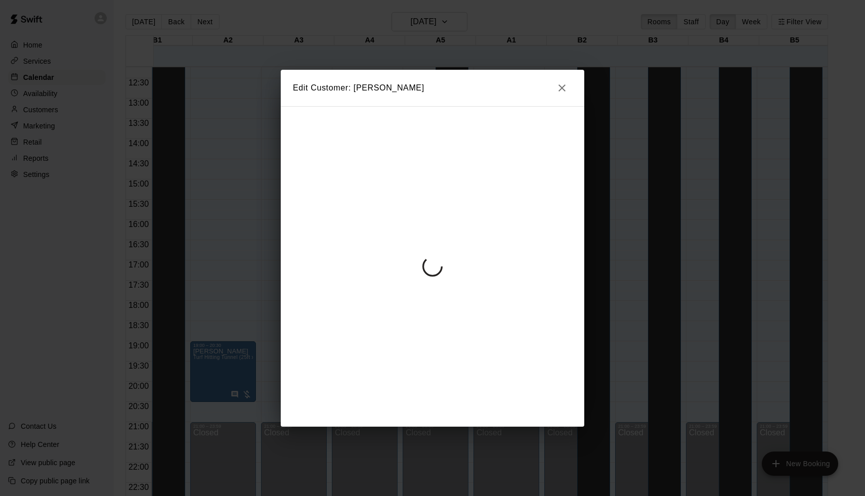
click at [645, 236] on div "Edit Customer: [PERSON_NAME]" at bounding box center [432, 248] width 865 height 496
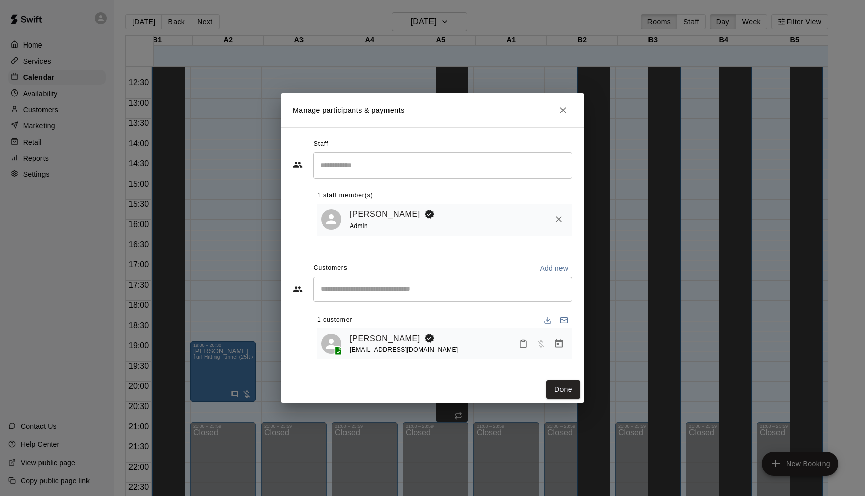
click at [423, 298] on div "​" at bounding box center [442, 289] width 259 height 25
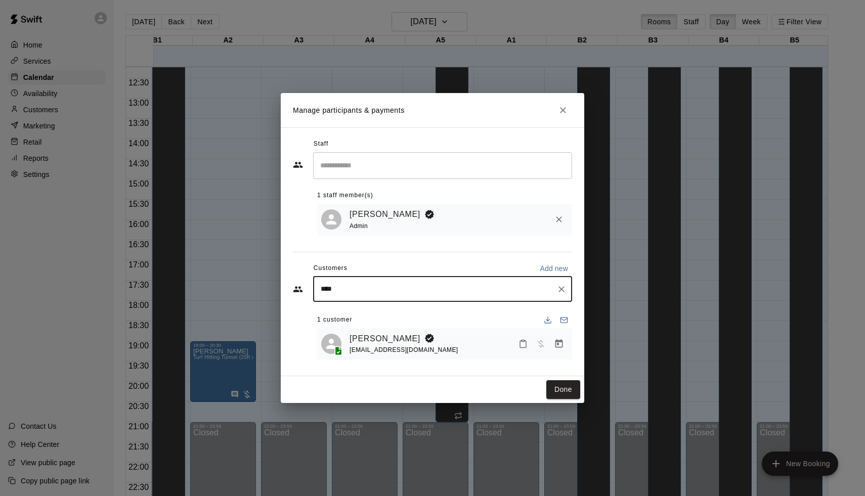
type input "*****"
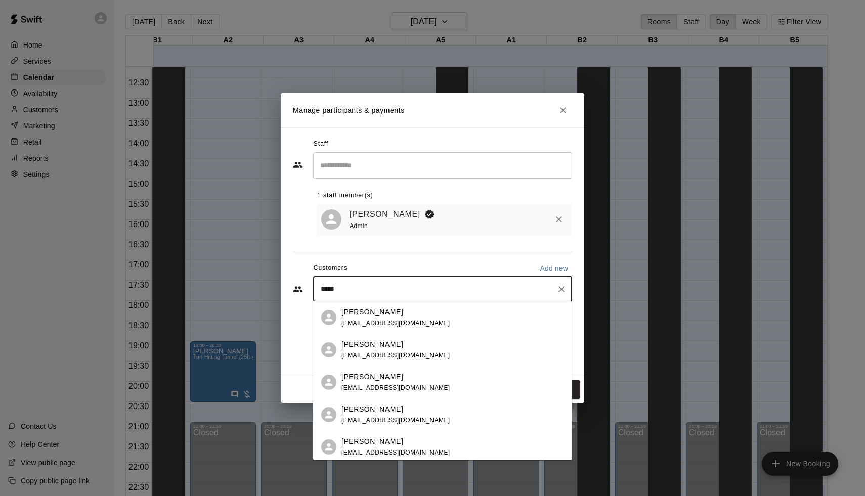
click at [384, 443] on p "[PERSON_NAME]" at bounding box center [373, 442] width 62 height 11
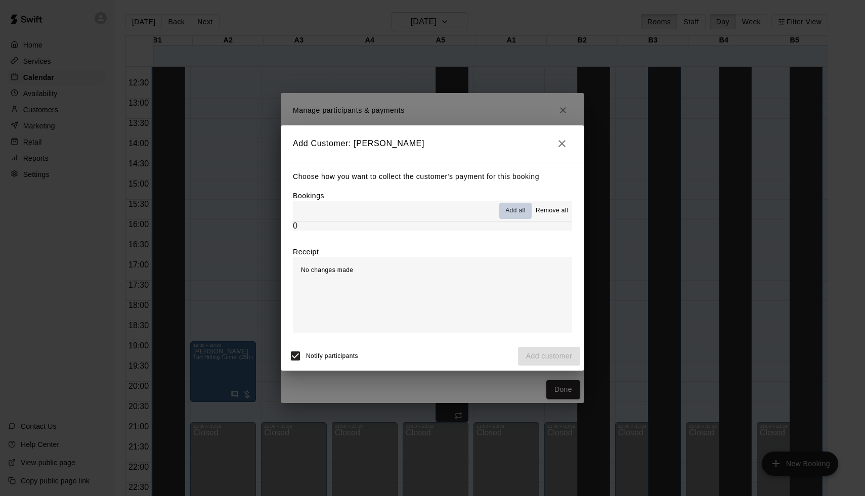
click at [515, 213] on span "Add all" at bounding box center [516, 211] width 20 height 10
click at [562, 147] on icon "button" at bounding box center [562, 144] width 12 height 12
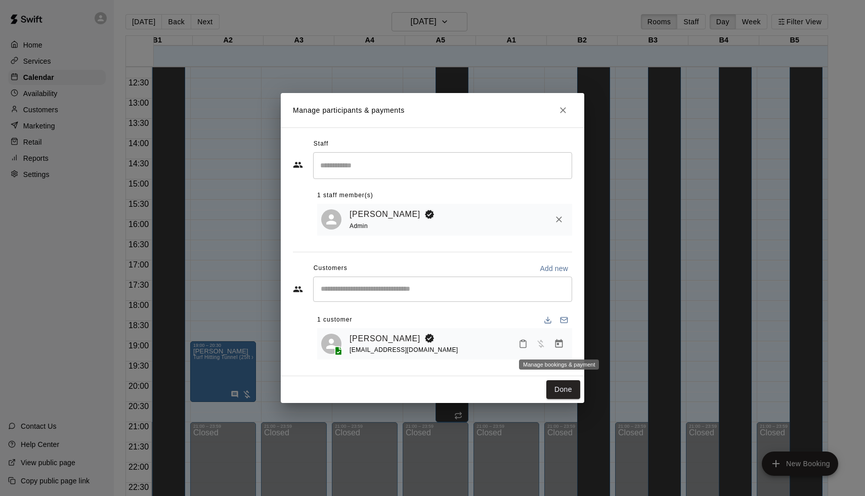
click at [552, 349] on button "Manage bookings & payment" at bounding box center [559, 344] width 18 height 18
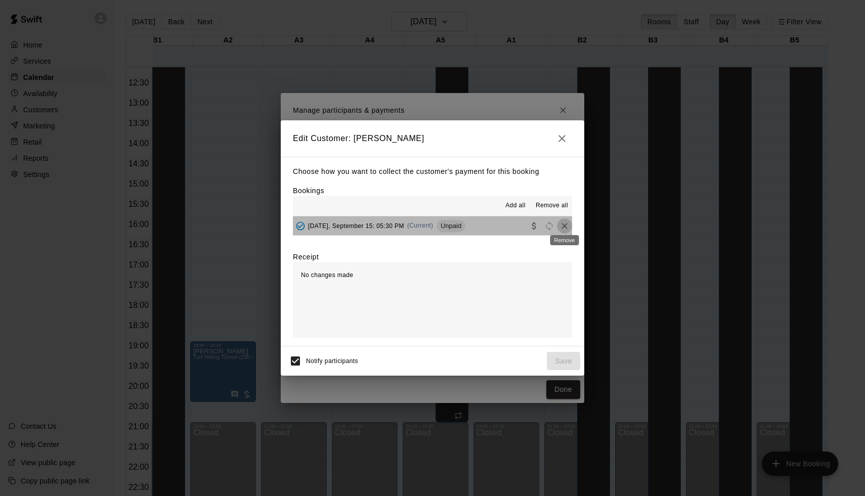
click at [563, 226] on icon "Remove" at bounding box center [565, 226] width 10 height 10
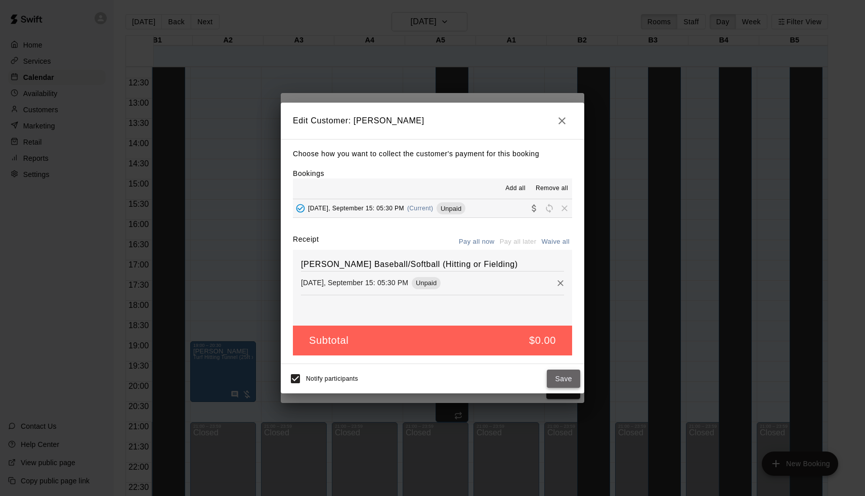
click at [567, 381] on button "Save" at bounding box center [563, 379] width 33 height 19
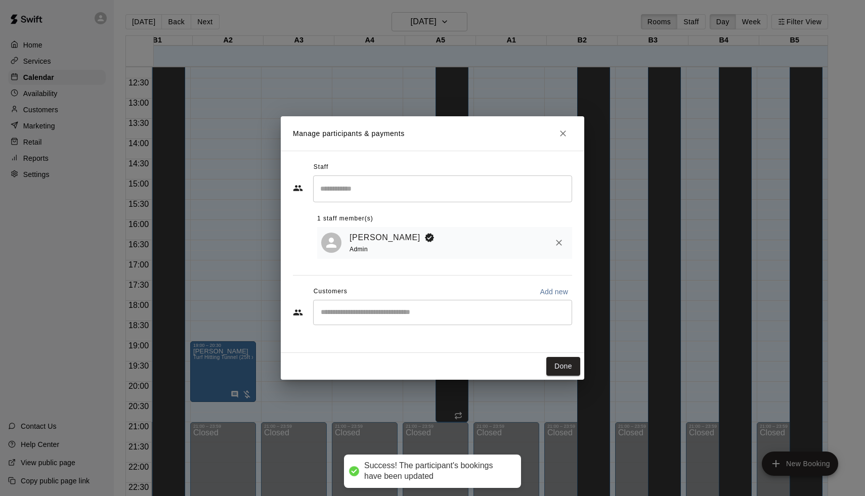
click at [432, 315] on input "Start typing to search customers..." at bounding box center [443, 313] width 250 height 10
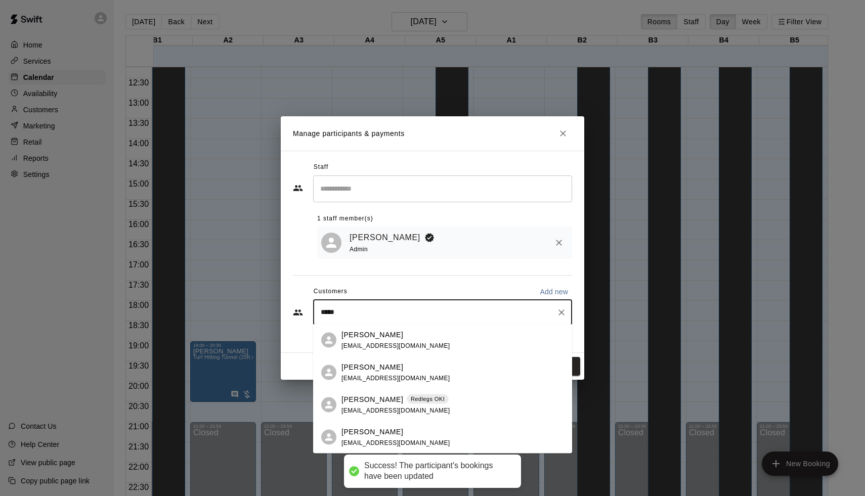
type input "******"
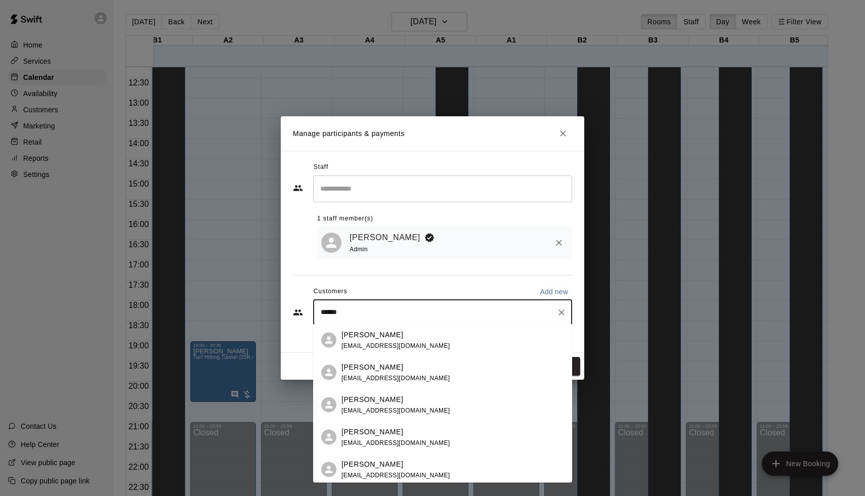
click at [381, 343] on span "[EMAIL_ADDRESS][DOMAIN_NAME]" at bounding box center [396, 345] width 109 height 7
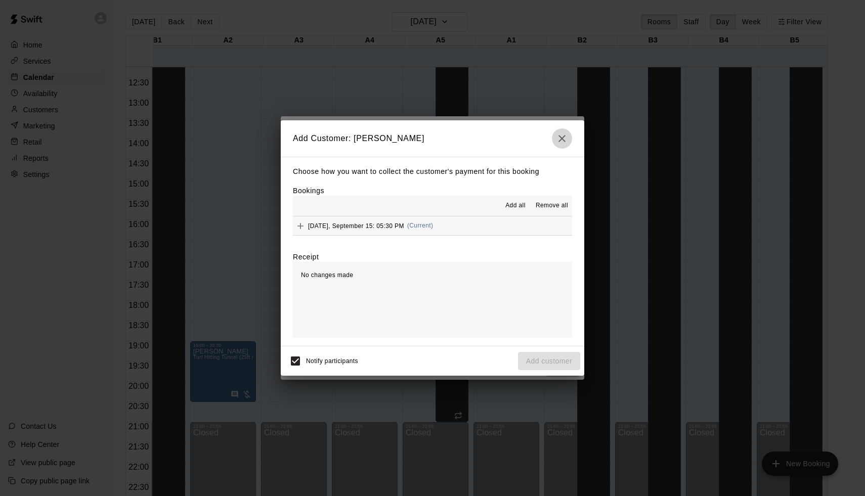
click at [561, 141] on icon "button" at bounding box center [562, 138] width 7 height 7
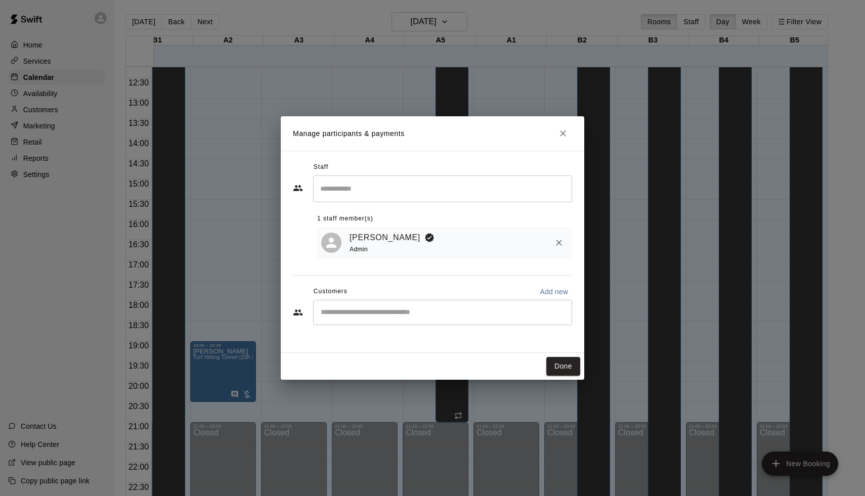
click at [368, 312] on input "Start typing to search customers..." at bounding box center [443, 313] width 250 height 10
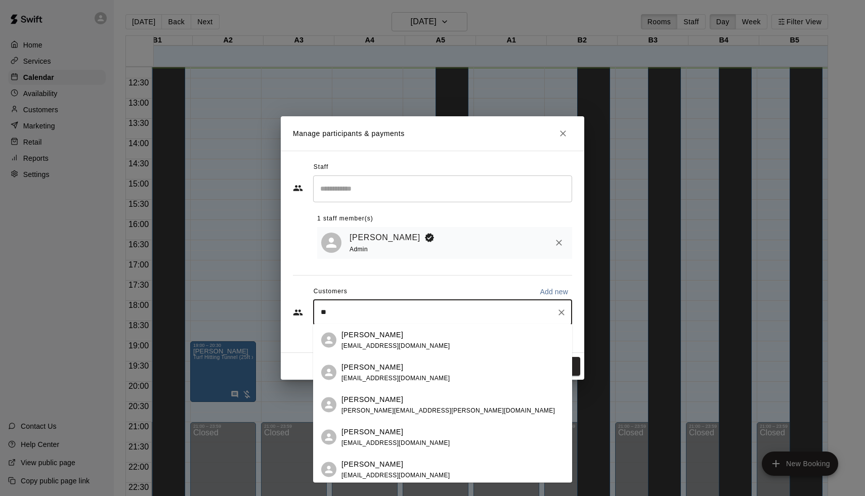
type input "*"
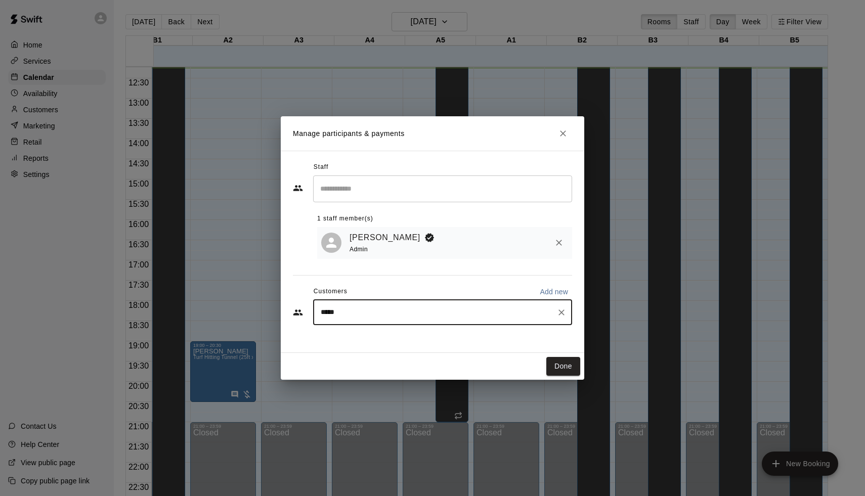
type input "******"
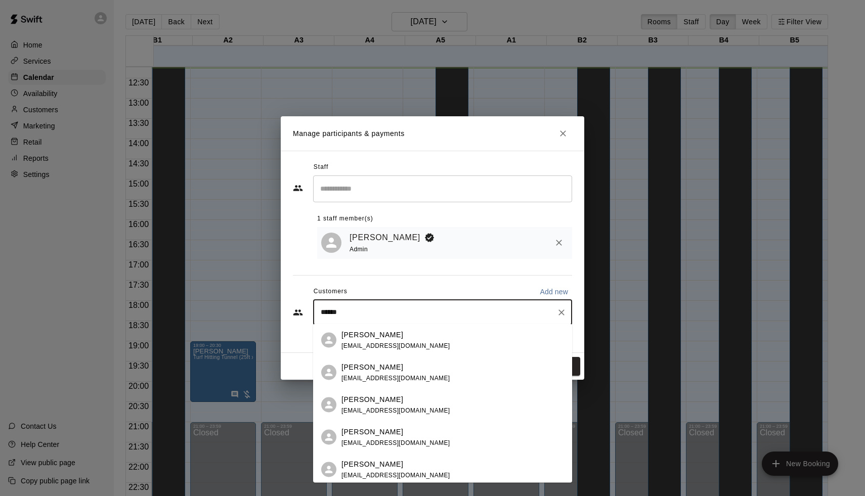
scroll to position [25, 0]
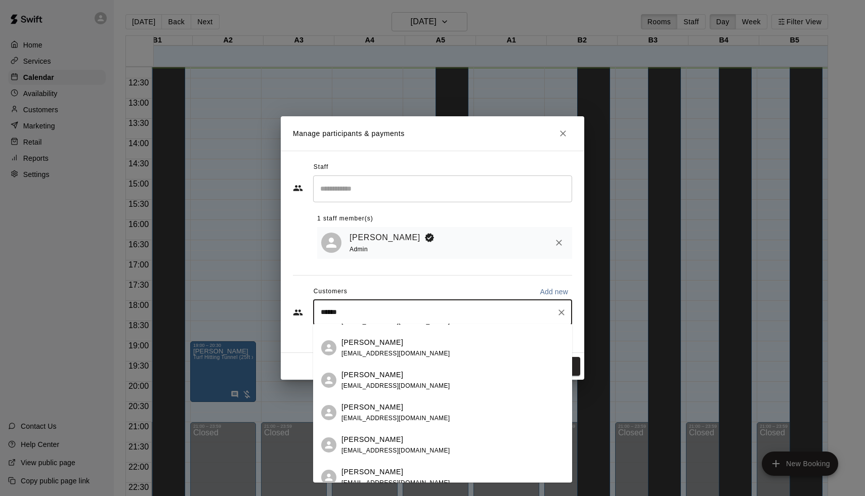
click at [390, 451] on span "[EMAIL_ADDRESS][DOMAIN_NAME]" at bounding box center [396, 450] width 109 height 7
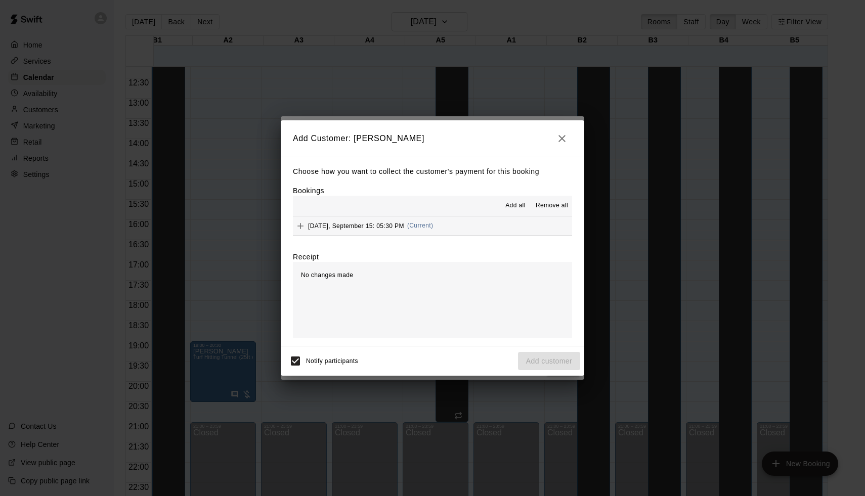
click at [460, 226] on button "[DATE], September 15: 05:30 PM (Current)" at bounding box center [432, 226] width 279 height 19
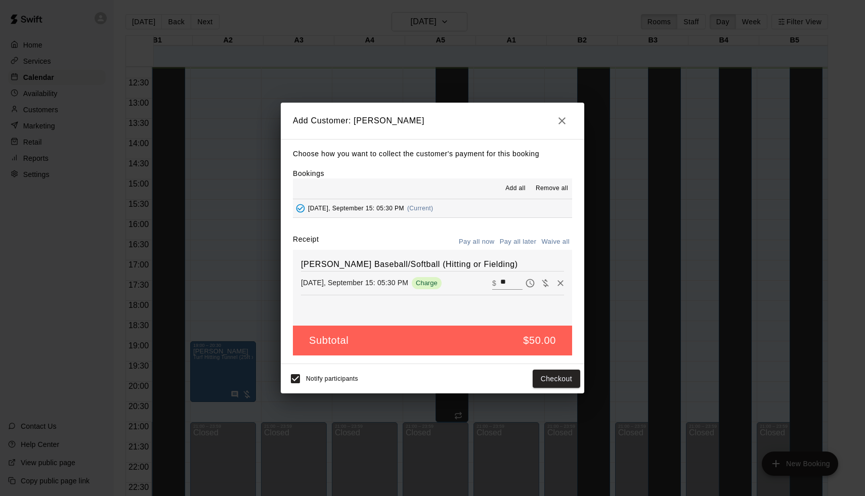
click at [513, 240] on button "Pay all later" at bounding box center [518, 242] width 42 height 16
click at [488, 239] on button "Pay all now" at bounding box center [476, 242] width 41 height 16
click at [554, 387] on div "Notify participants Checkout" at bounding box center [433, 378] width 296 height 21
click at [557, 377] on button "Checkout" at bounding box center [557, 379] width 48 height 19
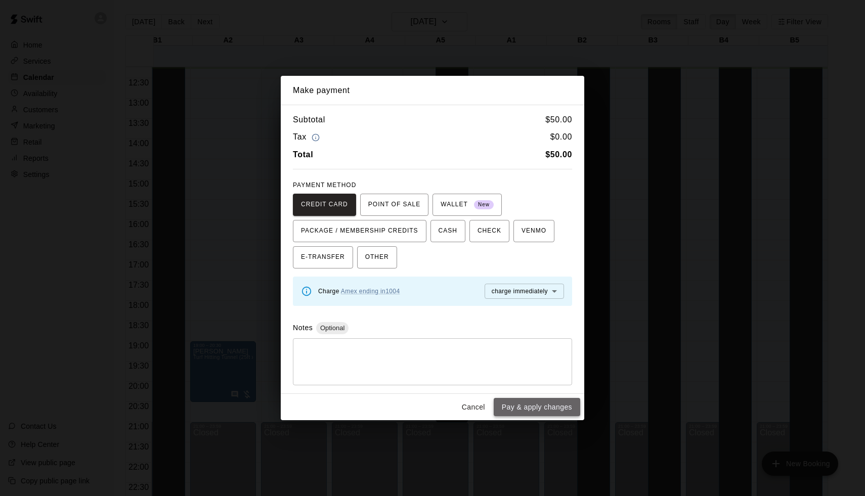
click at [544, 399] on button "Pay & apply changes" at bounding box center [537, 407] width 87 height 19
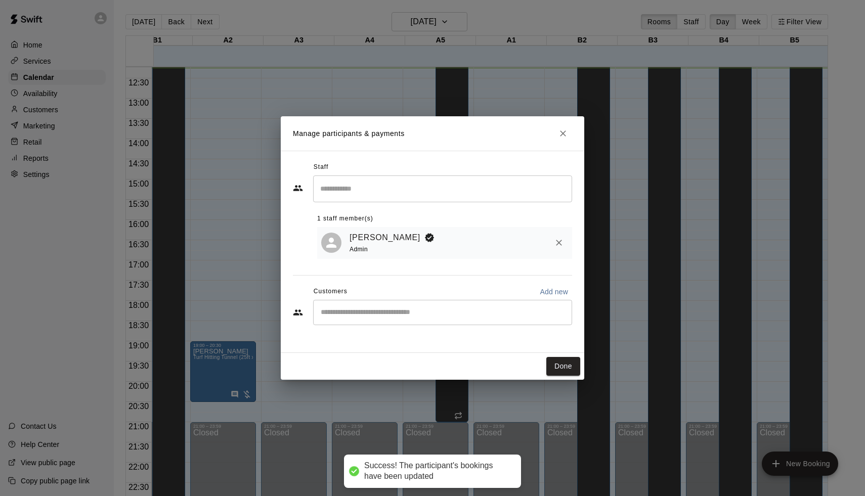
click at [731, 3] on div "Make payment Subtotal $ 50.00 Tax $ 0.00 Total $ 50.00 PAYMENT METHOD CREDIT CA…" at bounding box center [432, 248] width 865 height 496
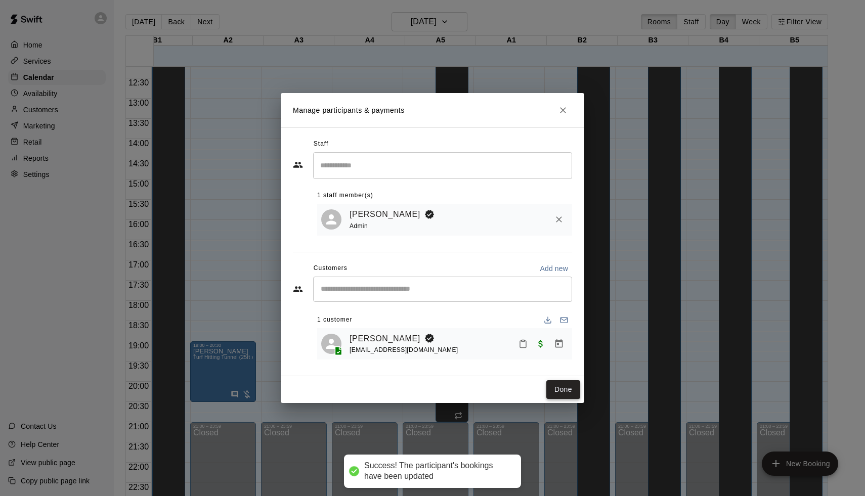
click at [560, 389] on button "Done" at bounding box center [564, 390] width 34 height 19
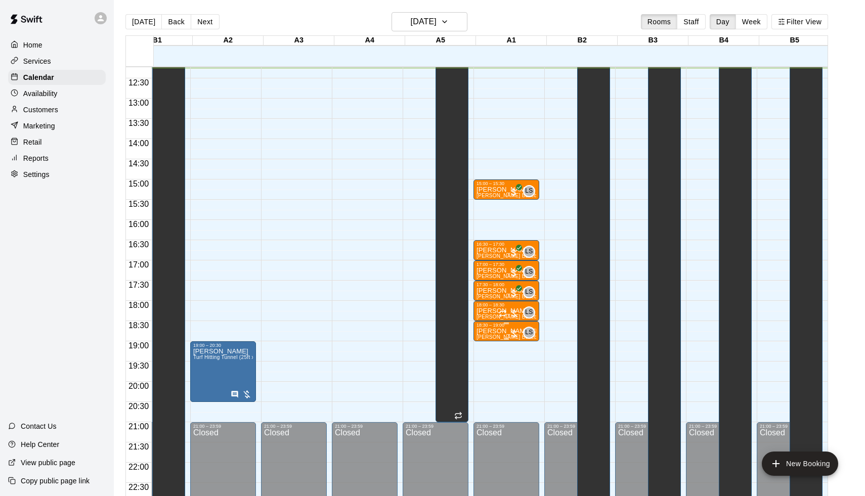
click at [517, 333] on div at bounding box center [514, 334] width 10 height 10
click at [518, 369] on img "edit" at bounding box center [522, 364] width 12 height 12
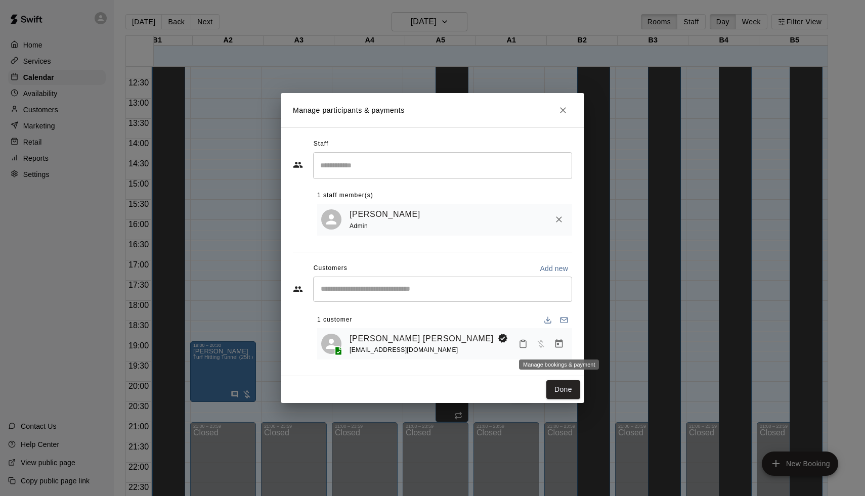
click at [562, 345] on icon "Manage bookings & payment" at bounding box center [560, 344] width 8 height 9
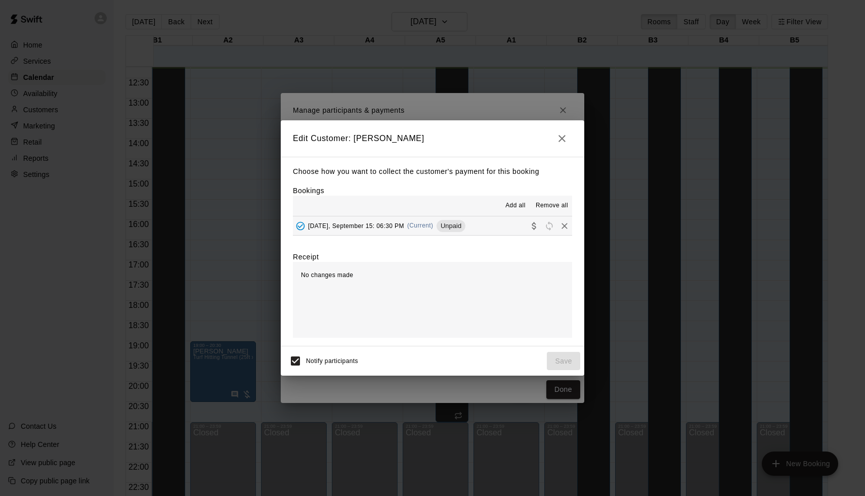
click at [482, 225] on button "[DATE], September 15: 06:30 PM (Current) Unpaid" at bounding box center [432, 226] width 279 height 19
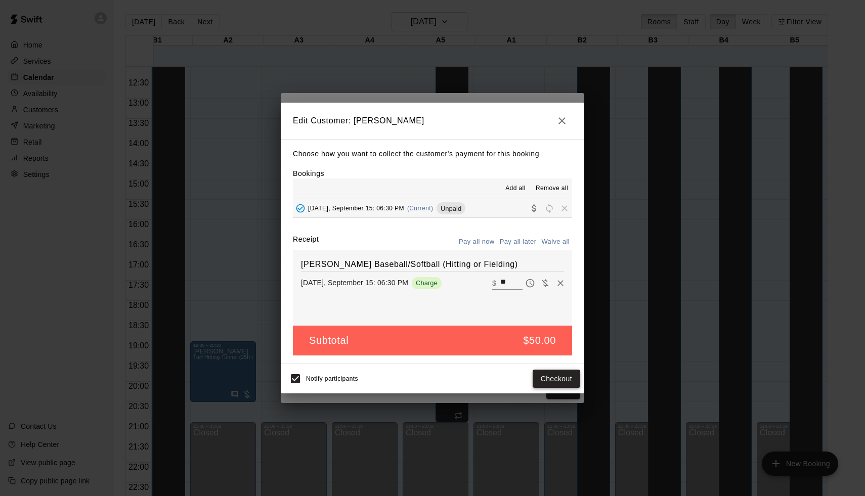
click at [546, 379] on button "Checkout" at bounding box center [557, 379] width 48 height 19
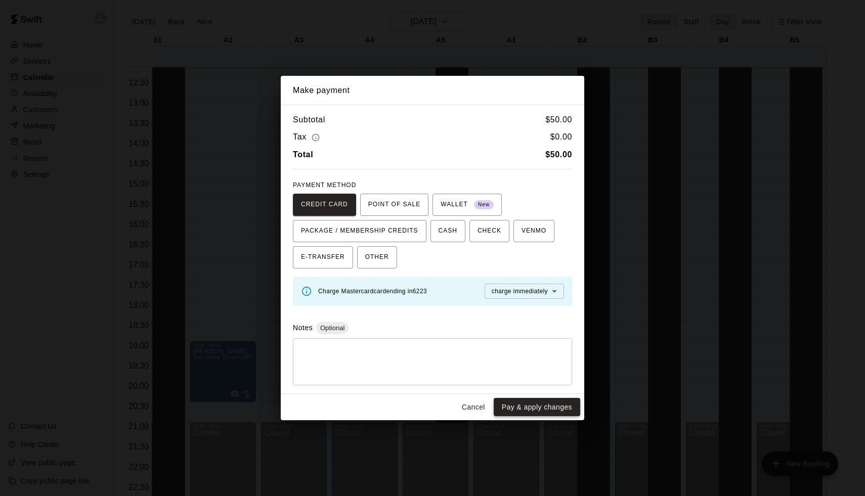
click at [550, 406] on button "Pay & apply changes" at bounding box center [537, 407] width 87 height 19
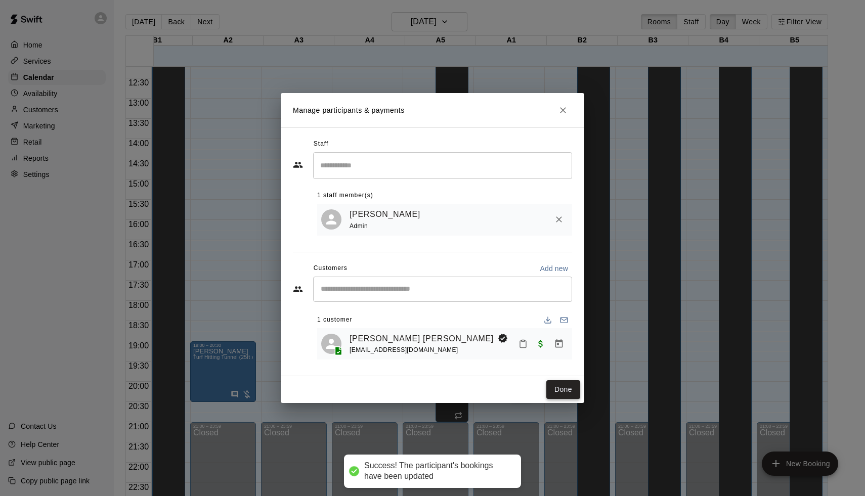
click at [563, 391] on button "Done" at bounding box center [564, 390] width 34 height 19
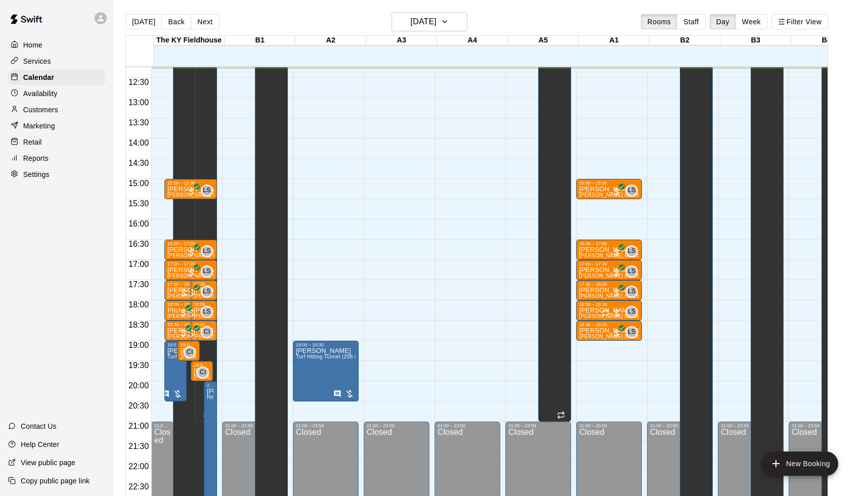
scroll to position [495, 0]
click at [764, 0] on html "Home Services Calendar Availability Customers Marketing Retail Reports Settings…" at bounding box center [432, 256] width 865 height 513
